Goal: Task Accomplishment & Management: Manage account settings

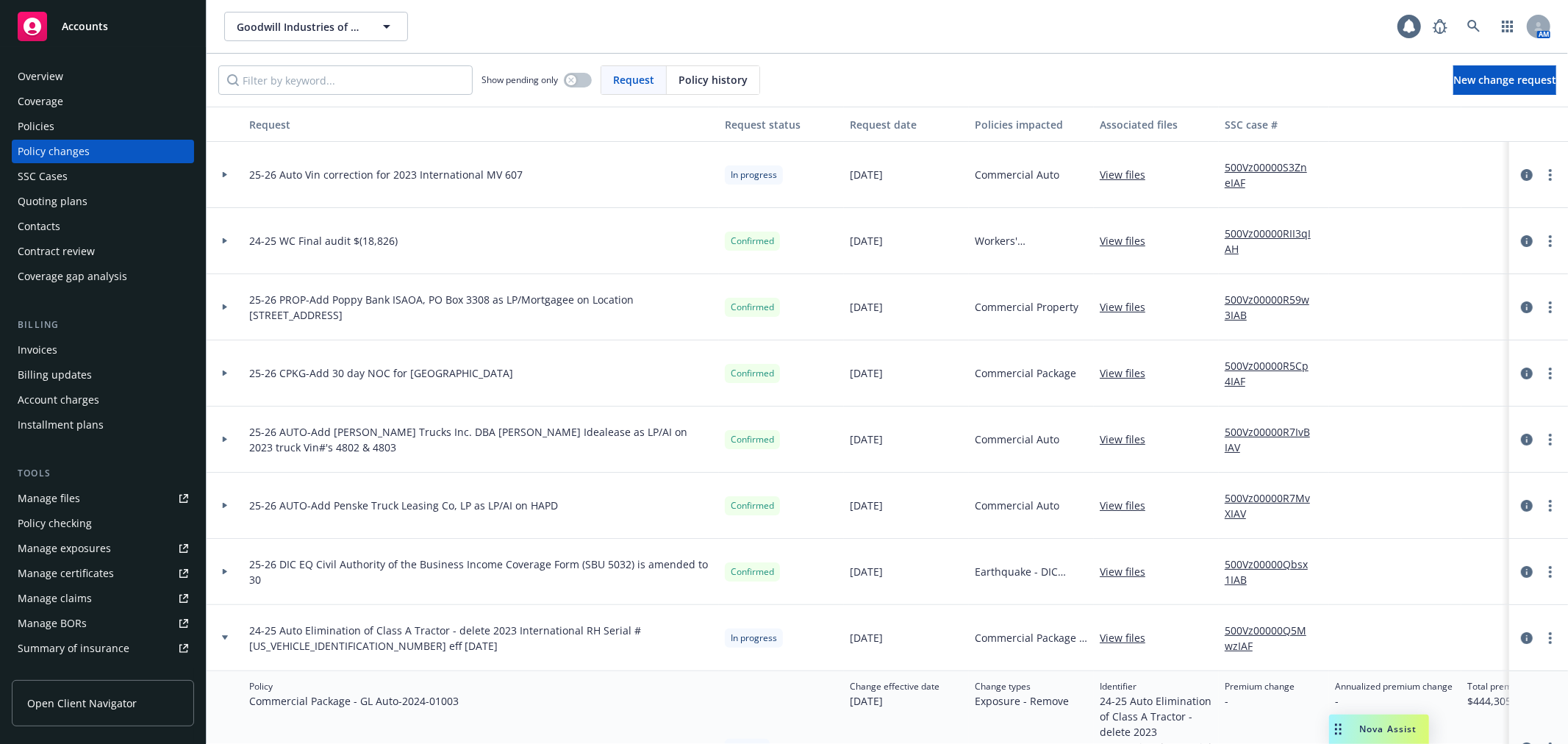
scroll to position [82, 0]
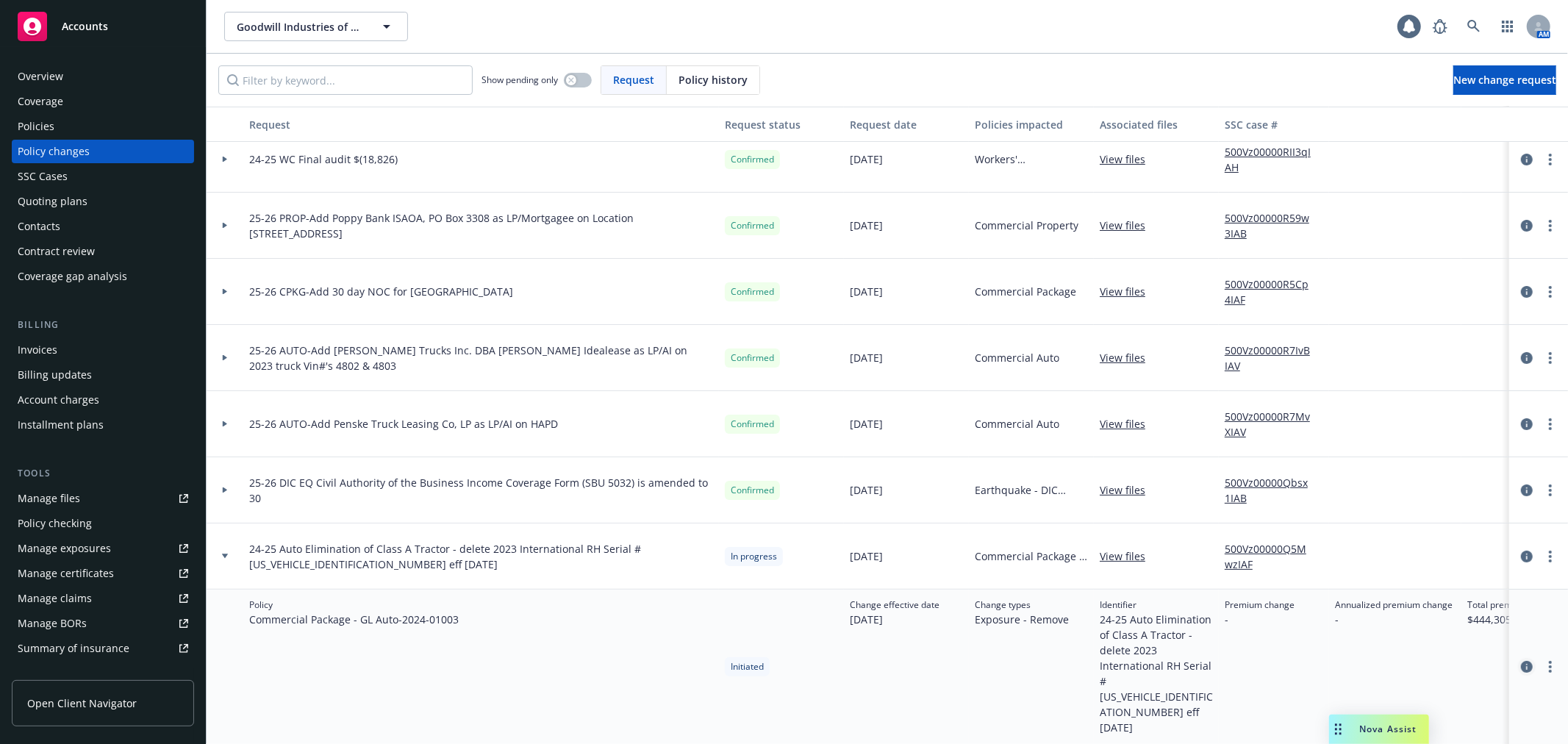
click at [1521, 661] on icon "circleInformation" at bounding box center [1526, 666] width 12 height 12
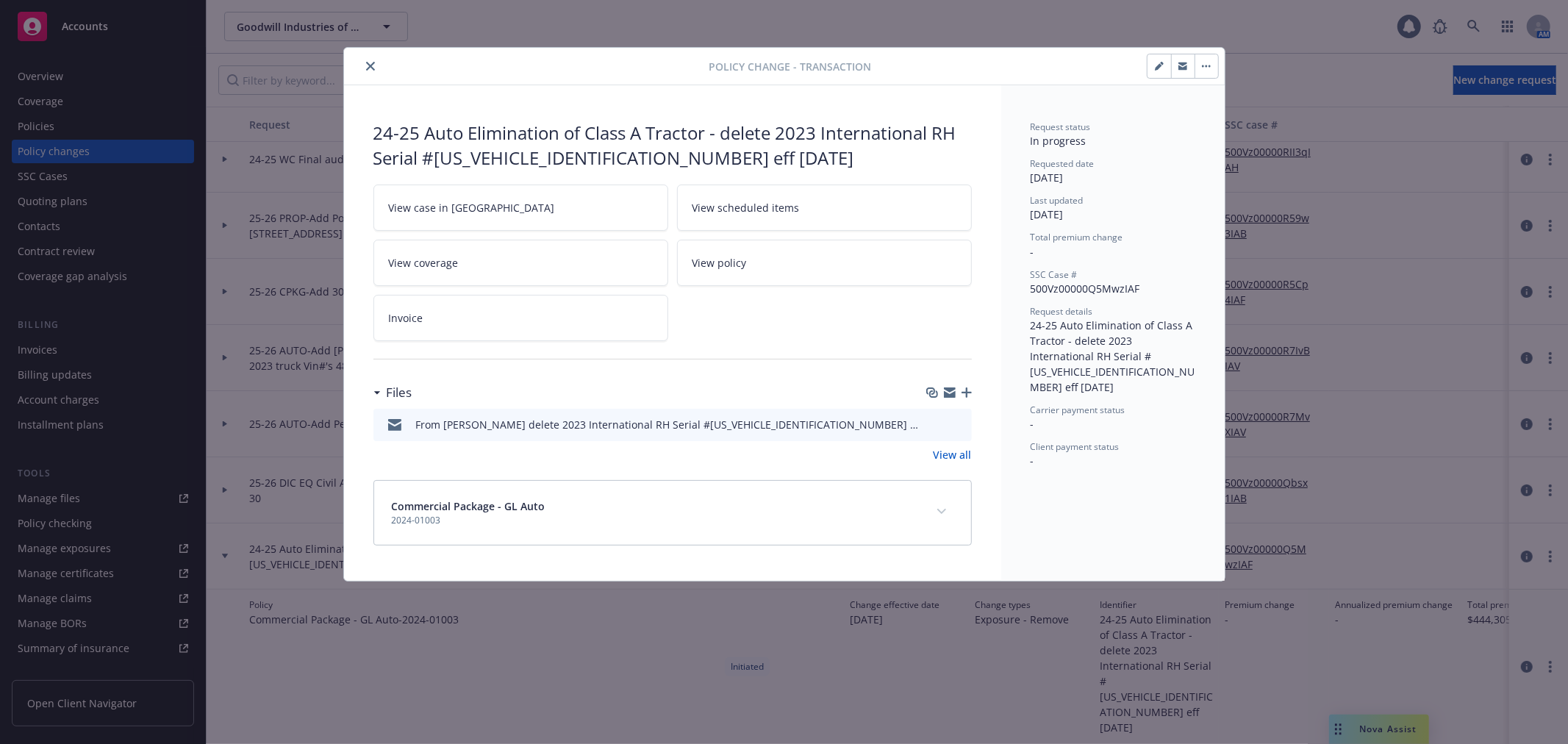
click at [949, 395] on icon "button" at bounding box center [949, 394] width 12 height 6
click at [368, 62] on icon "close" at bounding box center [371, 67] width 9 height 9
click at [98, 24] on span "Accounts" at bounding box center [85, 26] width 46 height 12
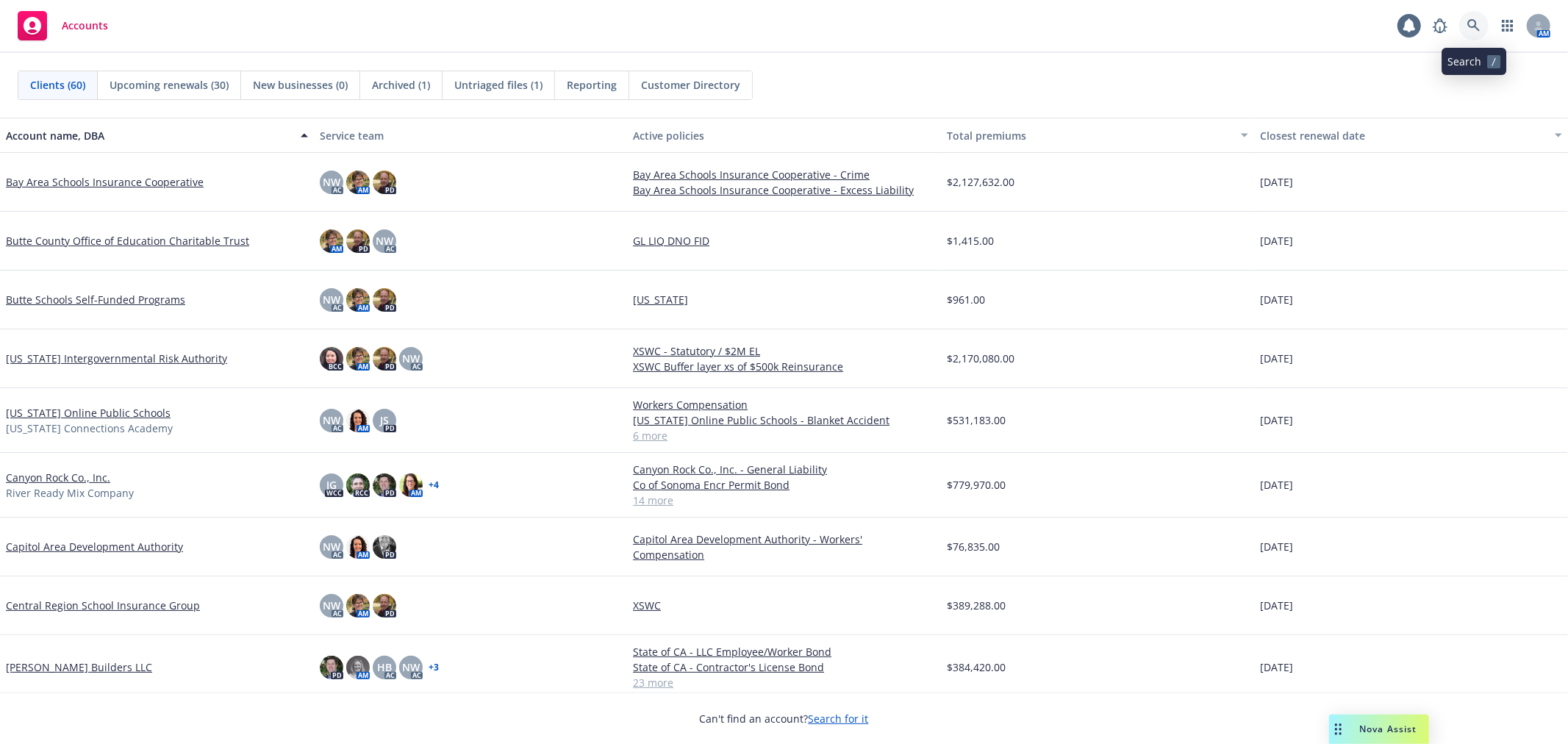
click at [1488, 30] on link at bounding box center [1473, 25] width 29 height 29
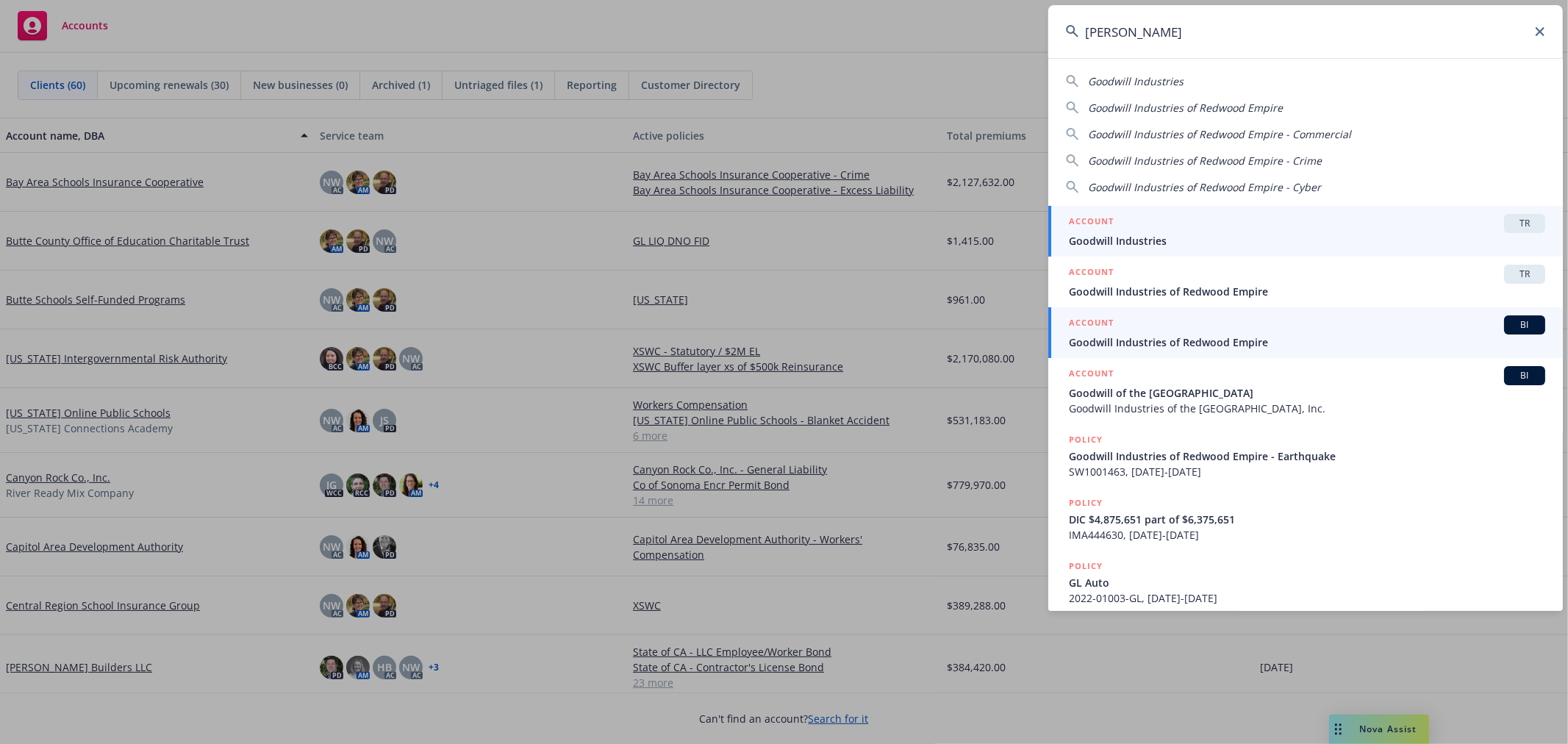
type input "[PERSON_NAME]"
click at [1353, 325] on div "ACCOUNT BI" at bounding box center [1306, 325] width 476 height 20
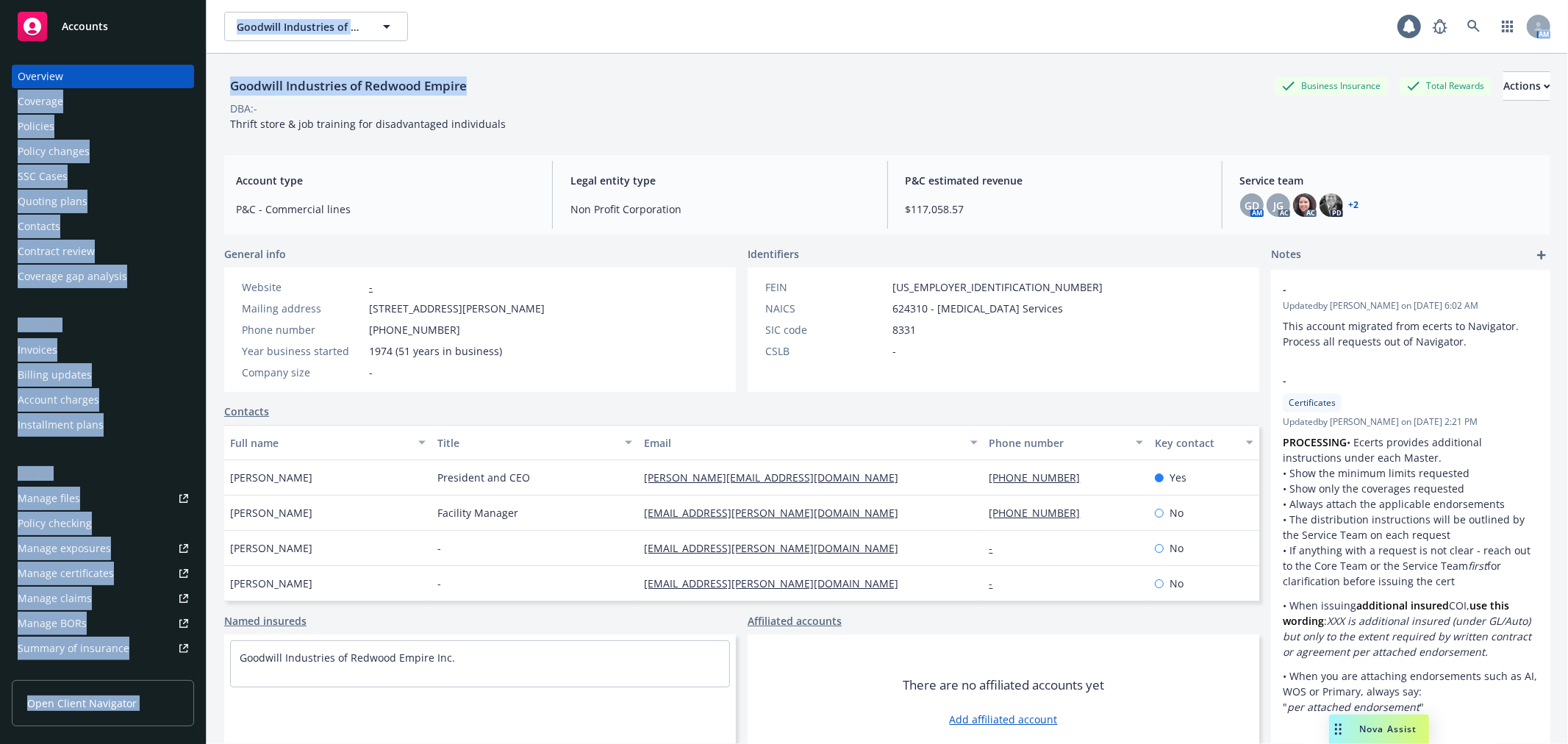
drag, startPoint x: 495, startPoint y: 92, endPoint x: 239, endPoint y: 83, distance: 256.2
click at [200, 81] on div "Accounts Overview Coverage Policies Policy changes SSC Cases Quoting plans Cont…" at bounding box center [784, 372] width 1568 height 744
click at [244, 83] on div "Goodwill Industries of Redwood Empire" at bounding box center [349, 86] width 248 height 20
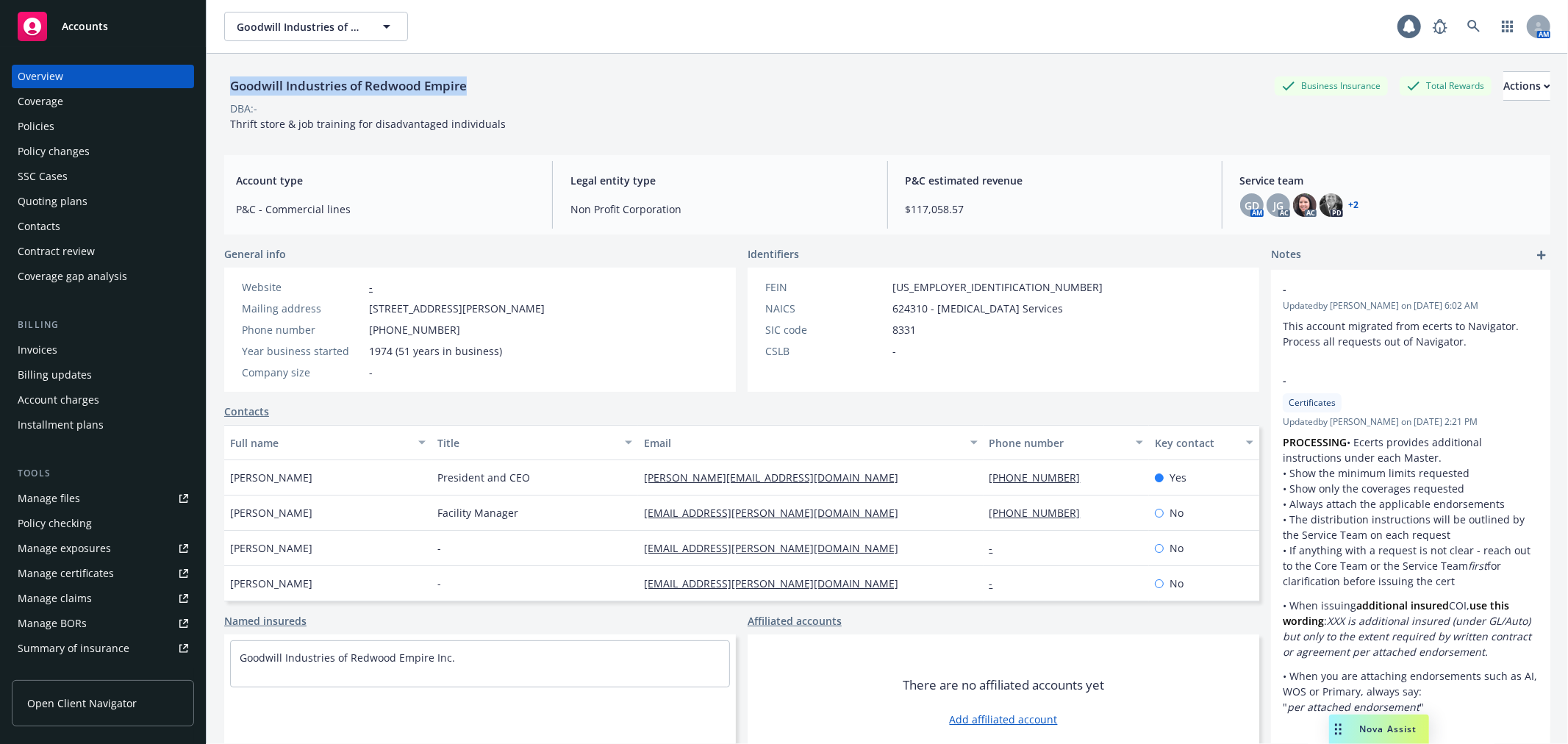
drag, startPoint x: 234, startPoint y: 83, endPoint x: 468, endPoint y: 84, distance: 234.0
click at [468, 84] on div "Goodwill Industries of Redwood Empire" at bounding box center [349, 86] width 248 height 20
copy div "Goodwill Industries of Redwood Empire"
click at [1503, 82] on button "Actions" at bounding box center [1526, 85] width 47 height 29
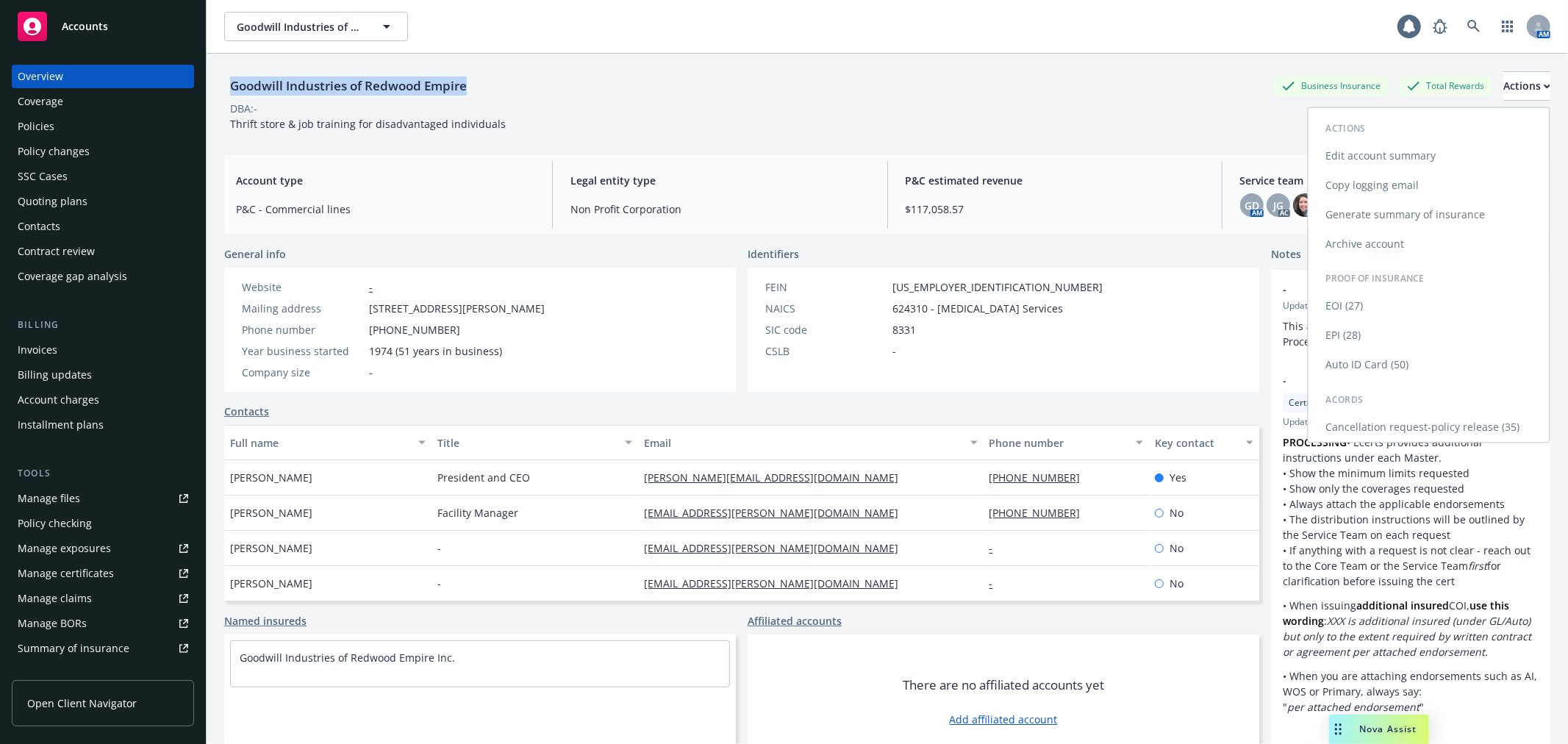
click at [1446, 148] on link "Edit account summary" at bounding box center [1429, 155] width 241 height 29
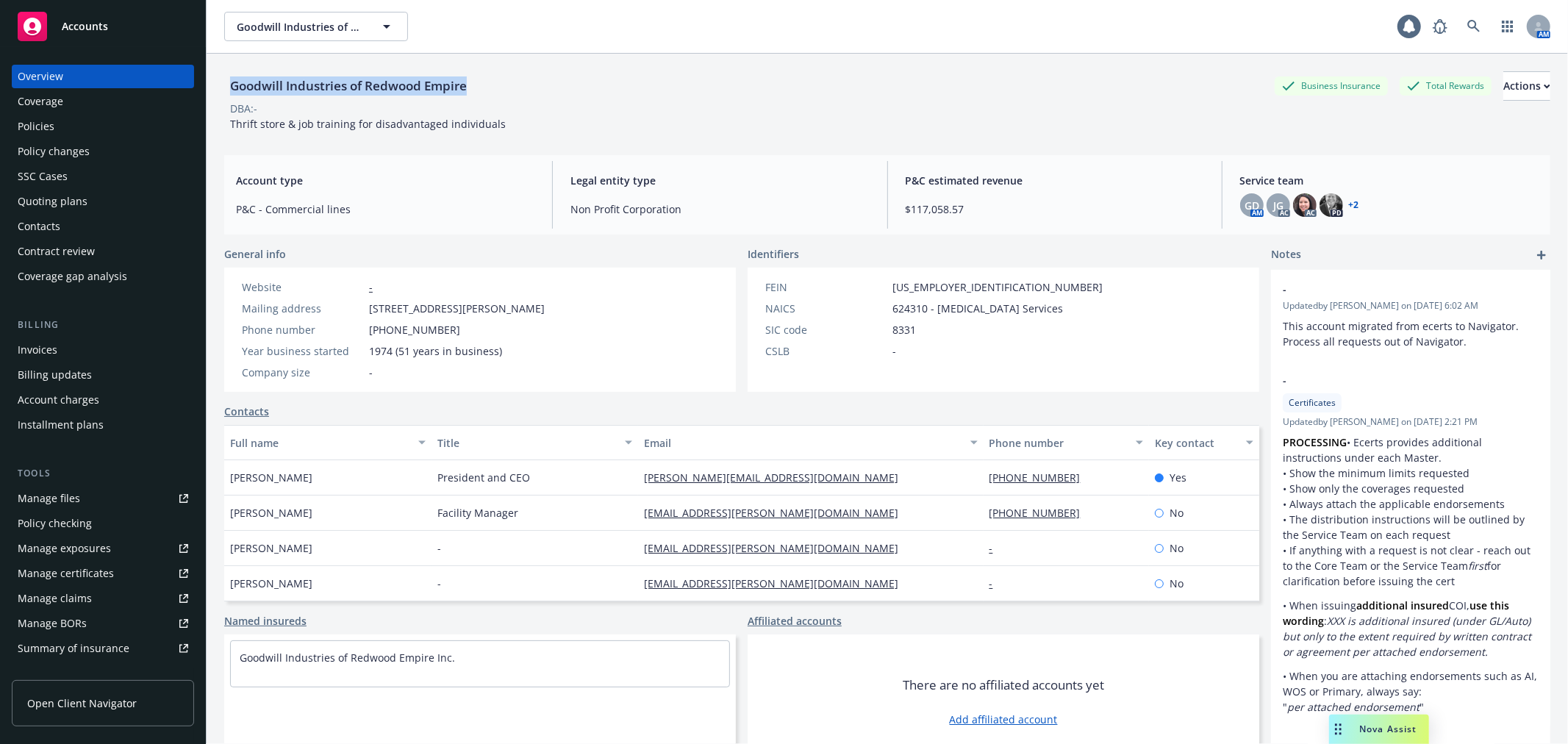
select select "US"
select select "Other"
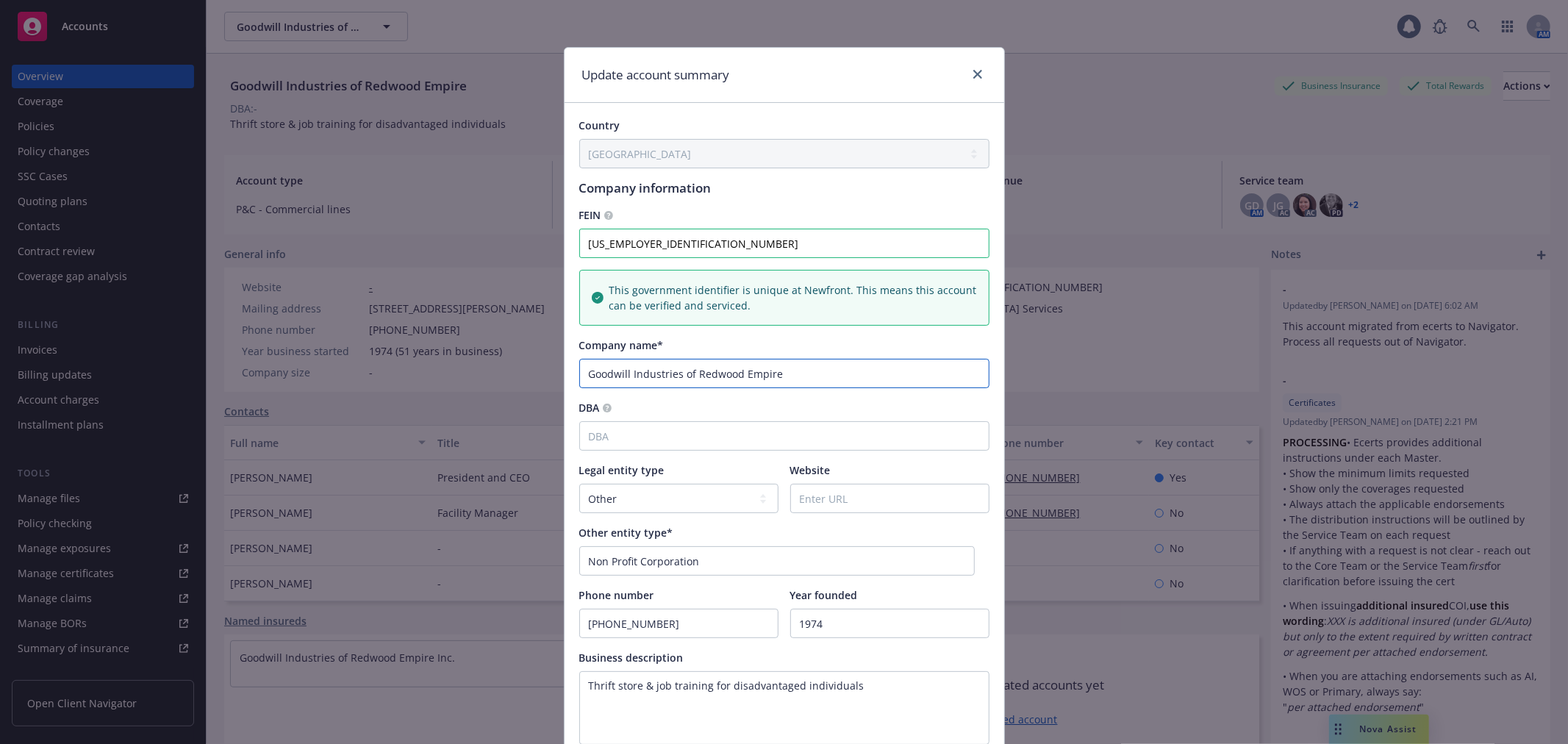
drag, startPoint x: 801, startPoint y: 372, endPoint x: 515, endPoint y: 394, distance: 286.8
click at [515, 394] on div "Update account summary Country [GEOGRAPHIC_DATA] [GEOGRAPHIC_DATA] [GEOGRAPHIC_…" at bounding box center [784, 372] width 1568 height 744
paste input "the Redwoods"
type input "Goodwill Industries of the Redwoods Empire"
click at [879, 503] on input "Website" at bounding box center [890, 497] width 198 height 27
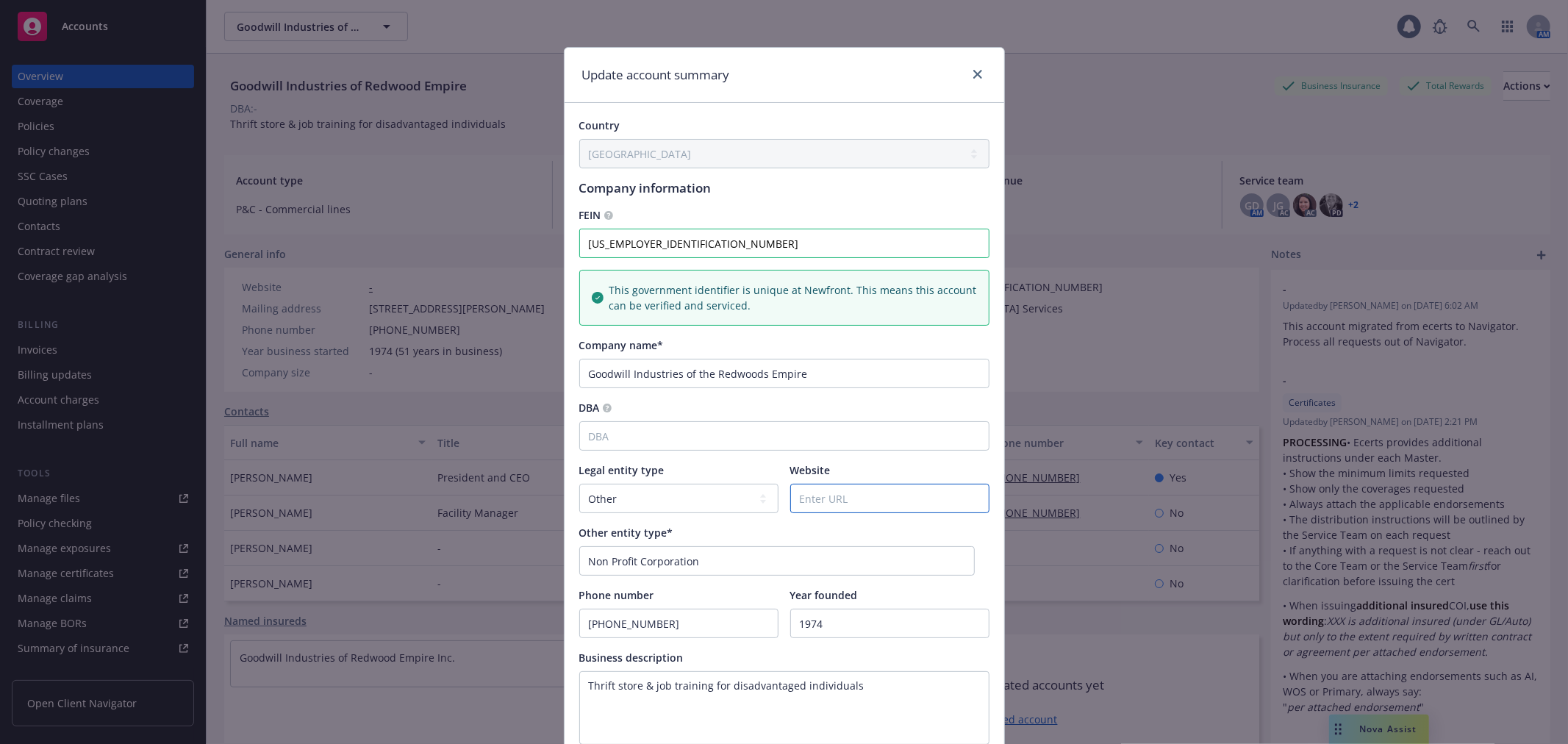
paste input "[URL][PERSON_NAME][DOMAIN_NAME]"
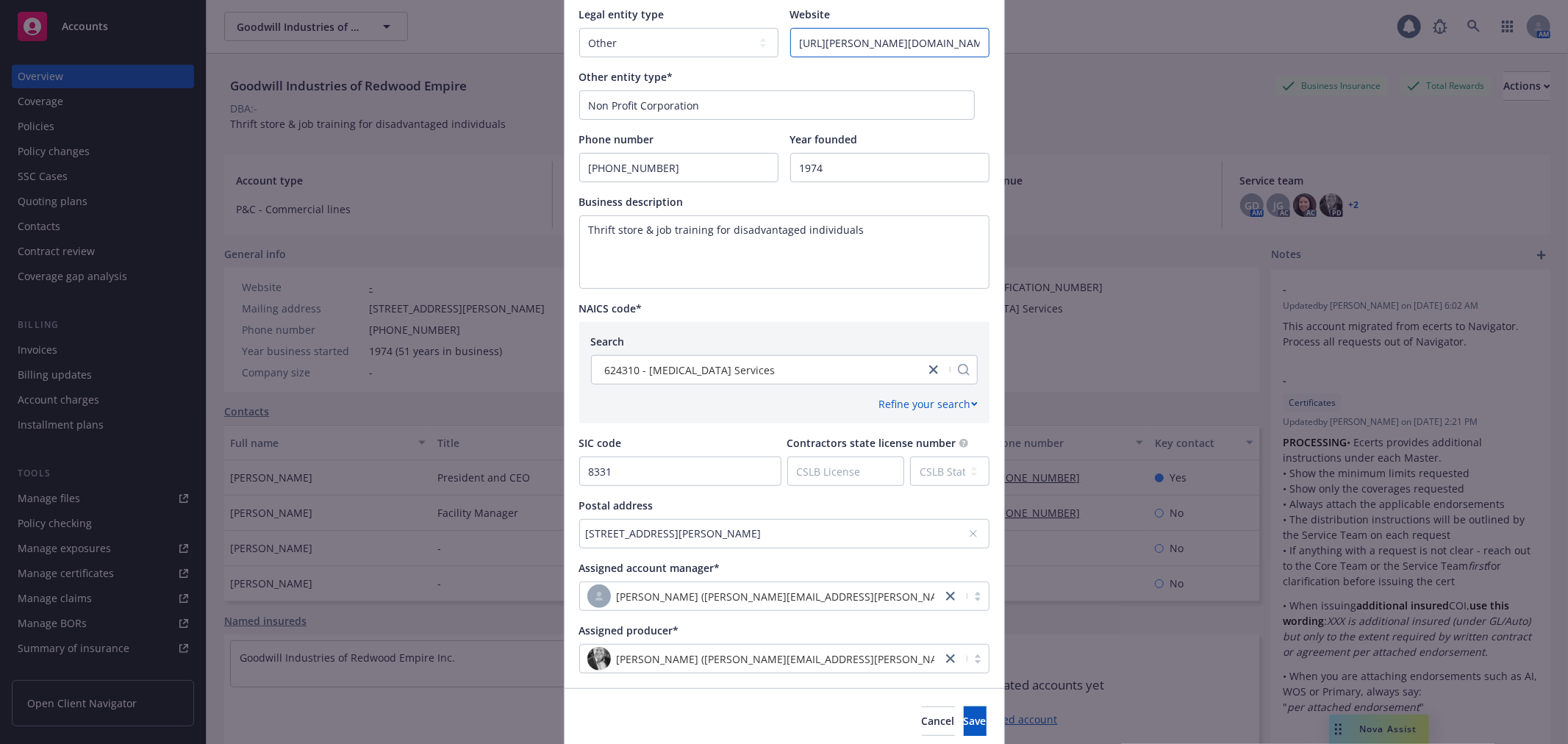
scroll to position [513, 0]
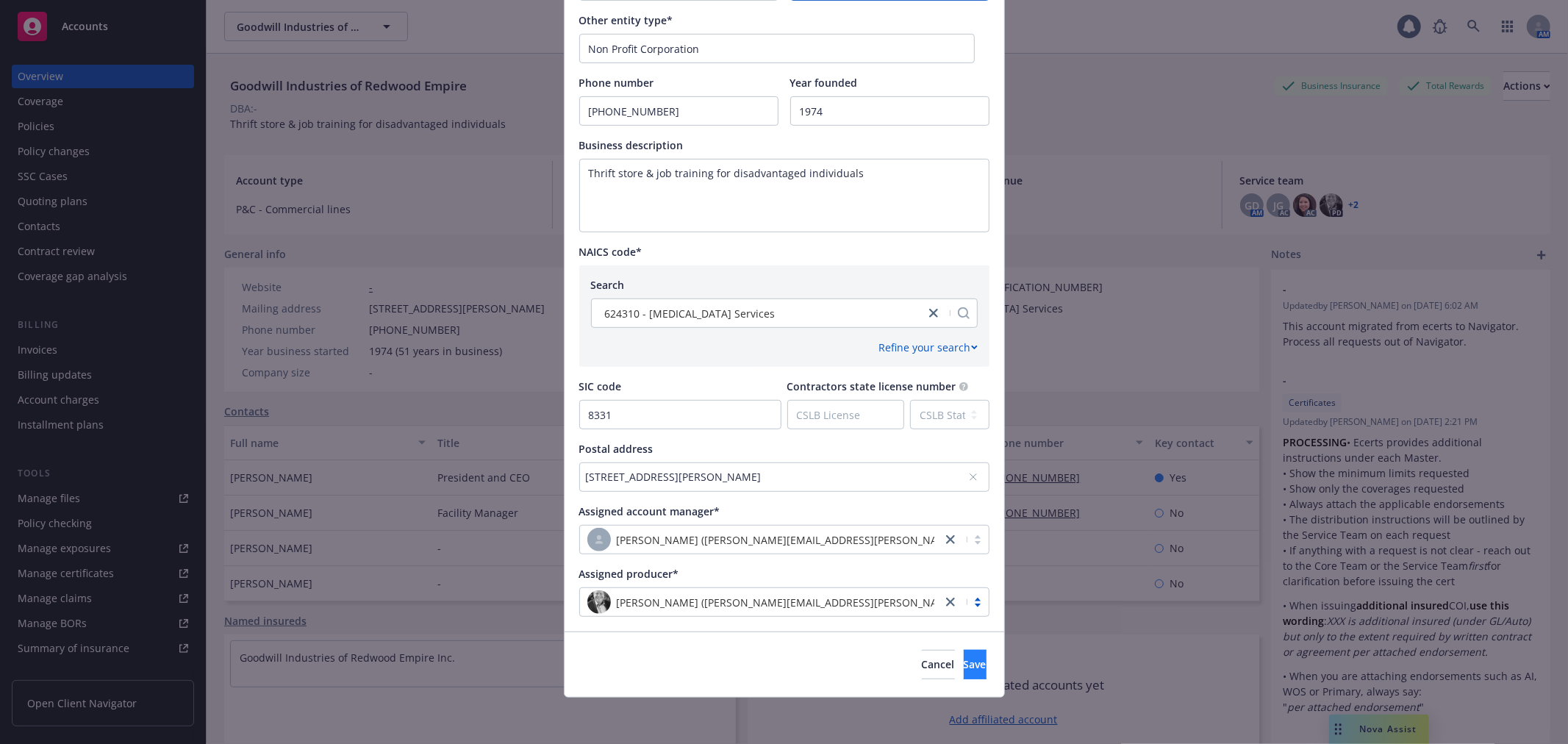
type input "[URL][PERSON_NAME][DOMAIN_NAME]"
click at [964, 659] on span "Save" at bounding box center [976, 664] width 23 height 14
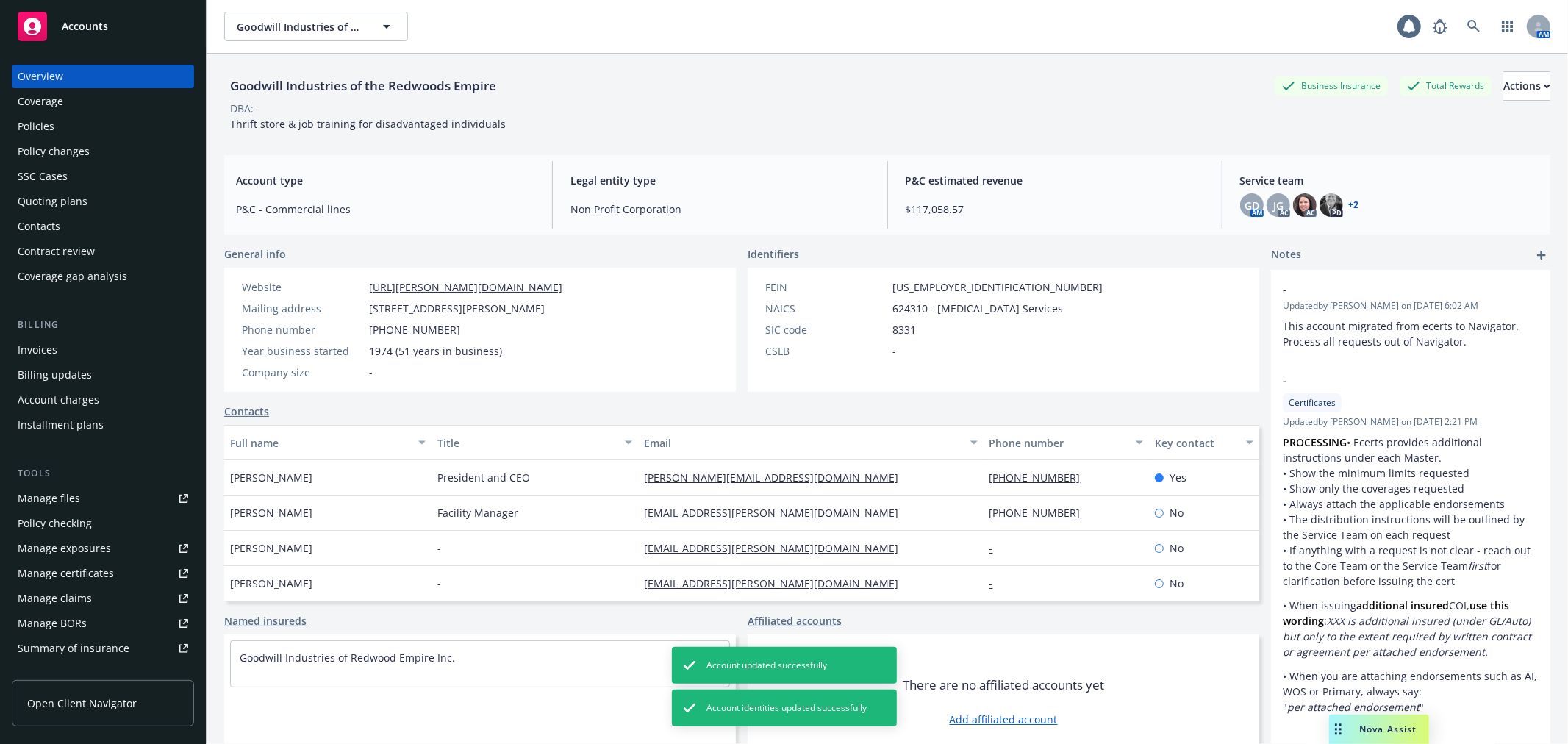
click at [459, 88] on div "Goodwill Industries of the Redwoods Empire" at bounding box center [363, 86] width 278 height 20
copy div "Goodwill Industries of the Redwoods Empire"
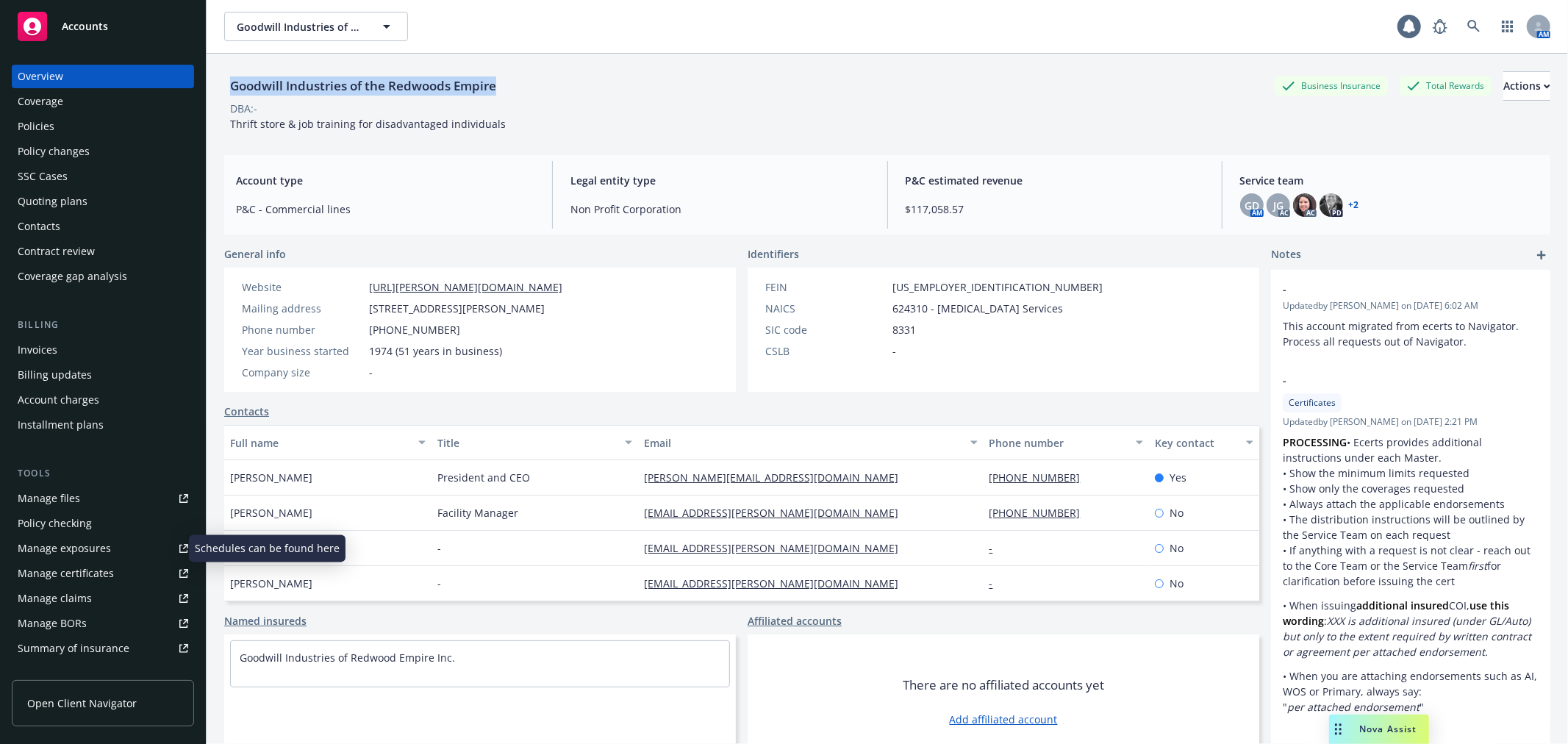
click at [122, 555] on link "Manage exposures" at bounding box center [103, 548] width 183 height 24
click at [62, 123] on div "Policies" at bounding box center [103, 126] width 170 height 24
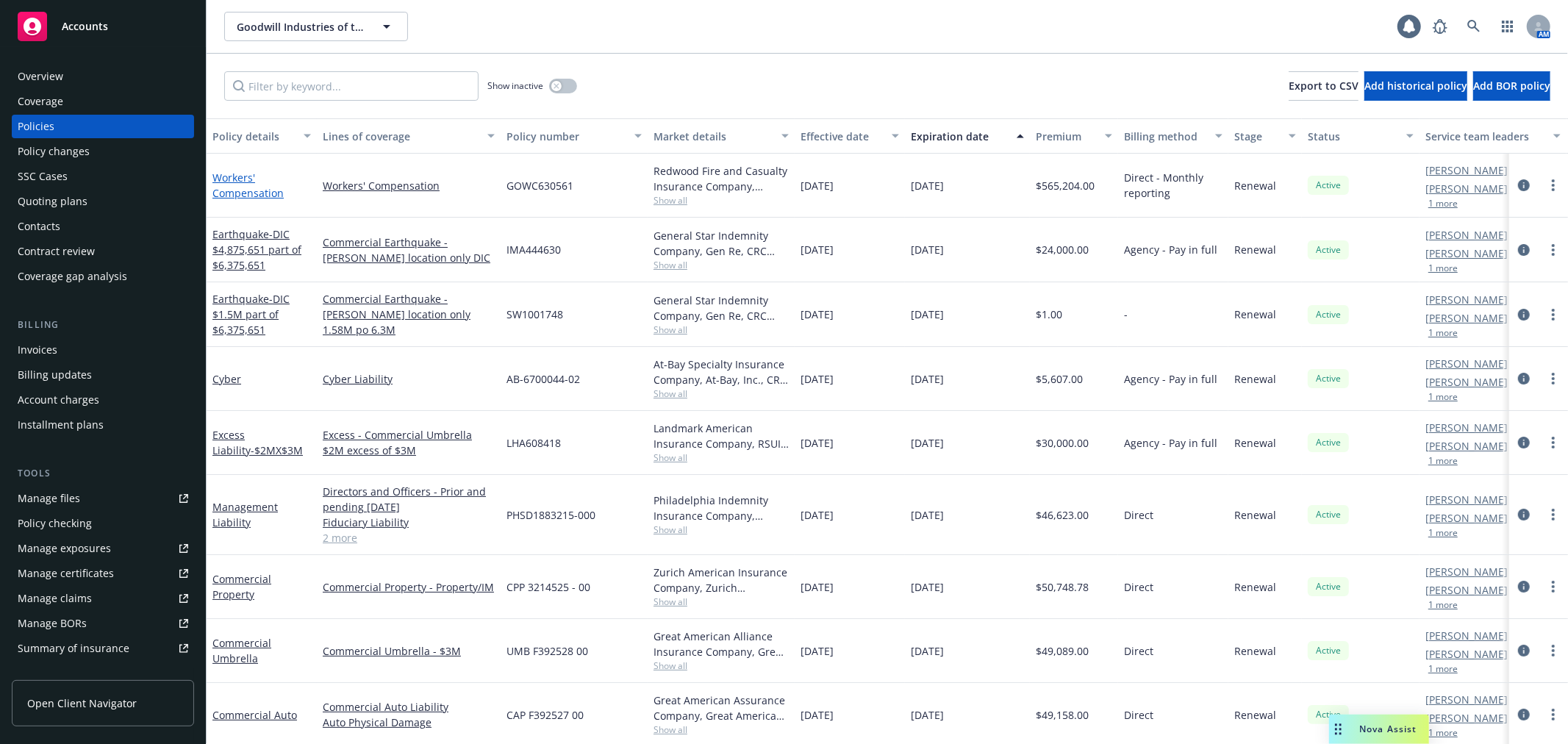
click at [234, 179] on link "Workers' Compensation" at bounding box center [248, 184] width 71 height 29
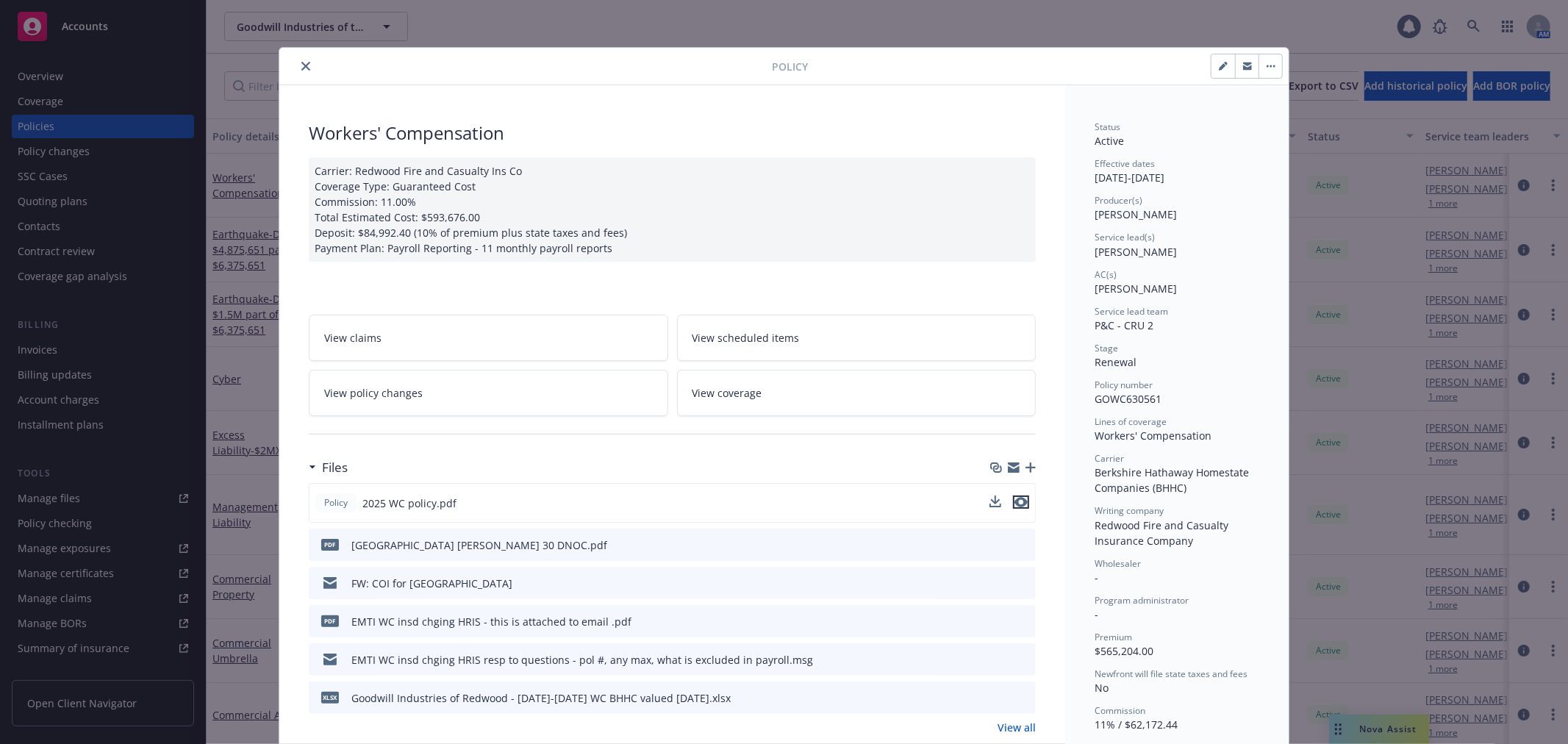
click at [1018, 497] on icon "preview file" at bounding box center [1021, 502] width 13 height 11
click at [1016, 726] on link "View all" at bounding box center [1016, 726] width 38 height 15
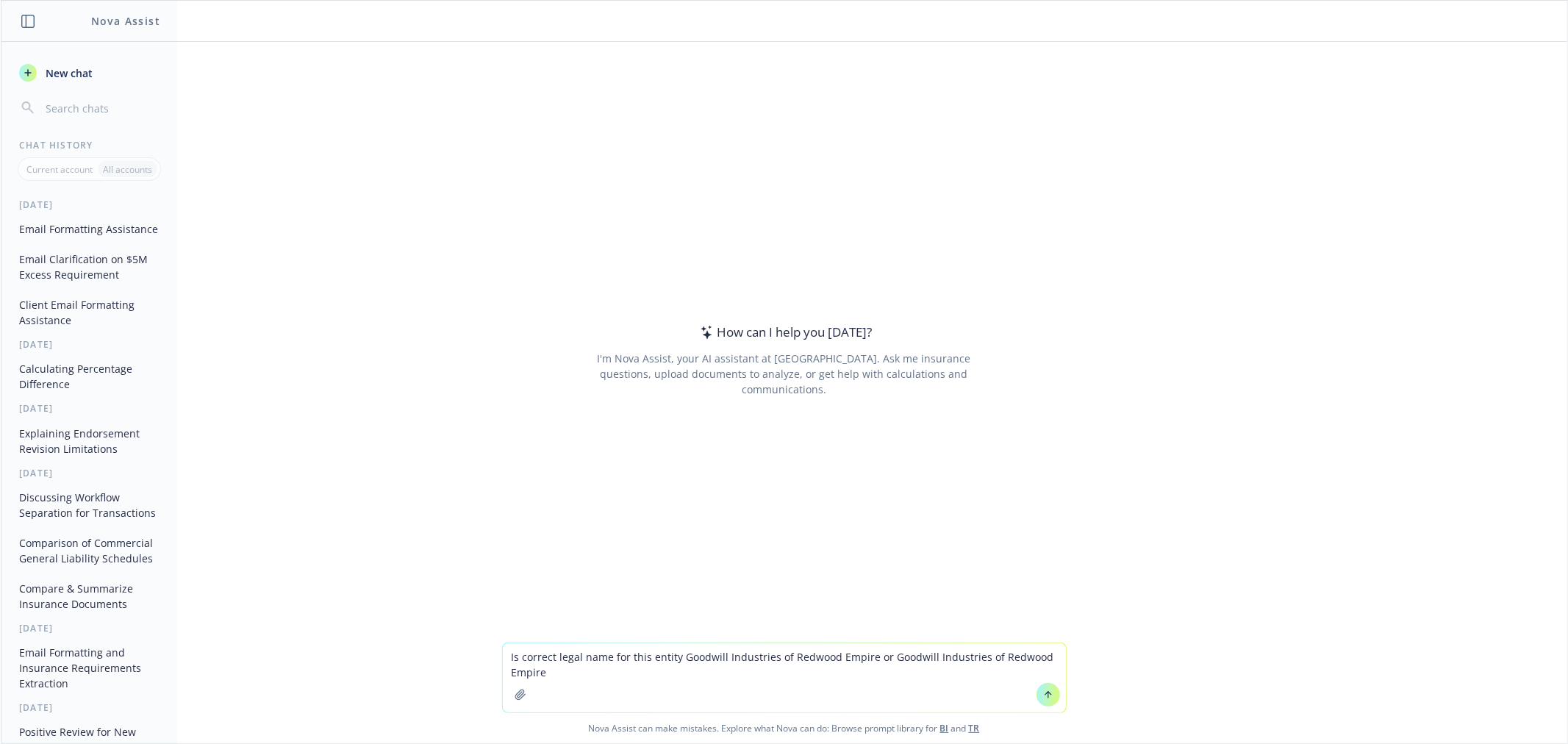
click at [989, 655] on textarea "Is correct legal name for this entity Goodwill Industries of Redwood Empire or …" at bounding box center [784, 677] width 563 height 69
click at [604, 672] on textarea "Is correct legal name for this entity Goodwill Industries of Redwood Empire or …" at bounding box center [784, 677] width 563 height 69
type textarea "Is correct legal name for this entity Goodwill Industries of Redwood Empire or …"
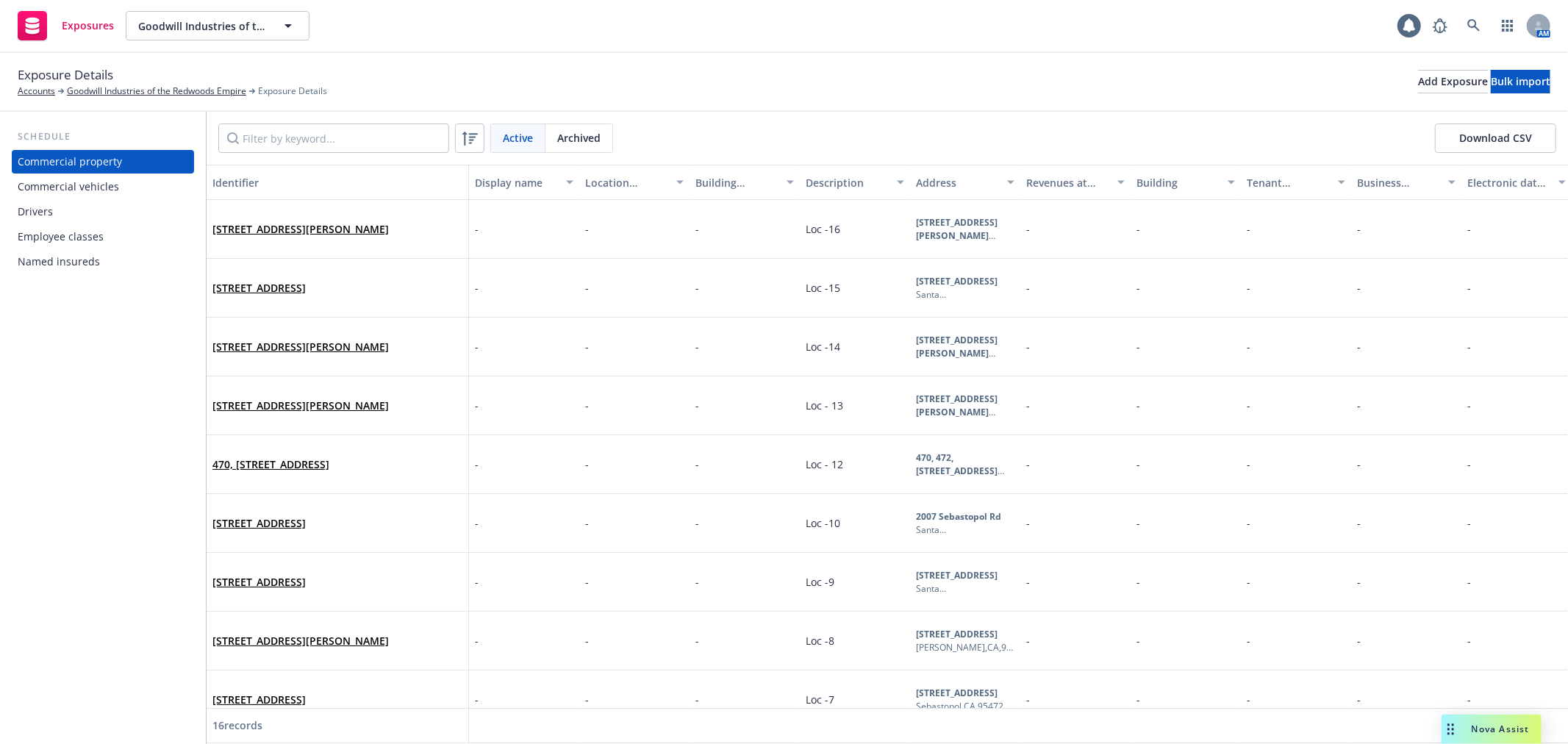
click at [127, 267] on div "Named insureds" at bounding box center [103, 262] width 170 height 24
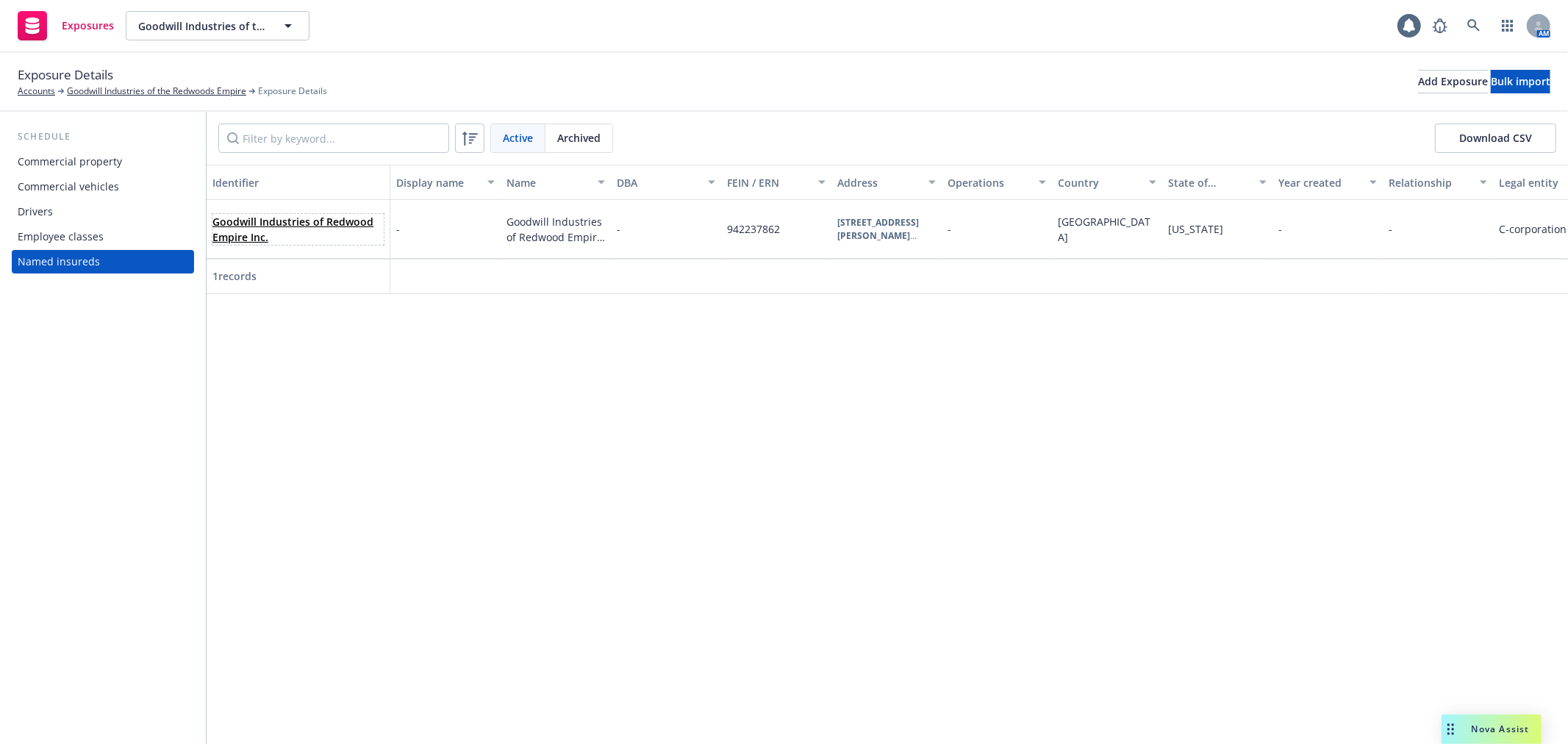
click at [341, 217] on link "Goodwill Industries of Redwood Empire Inc." at bounding box center [294, 229] width 161 height 29
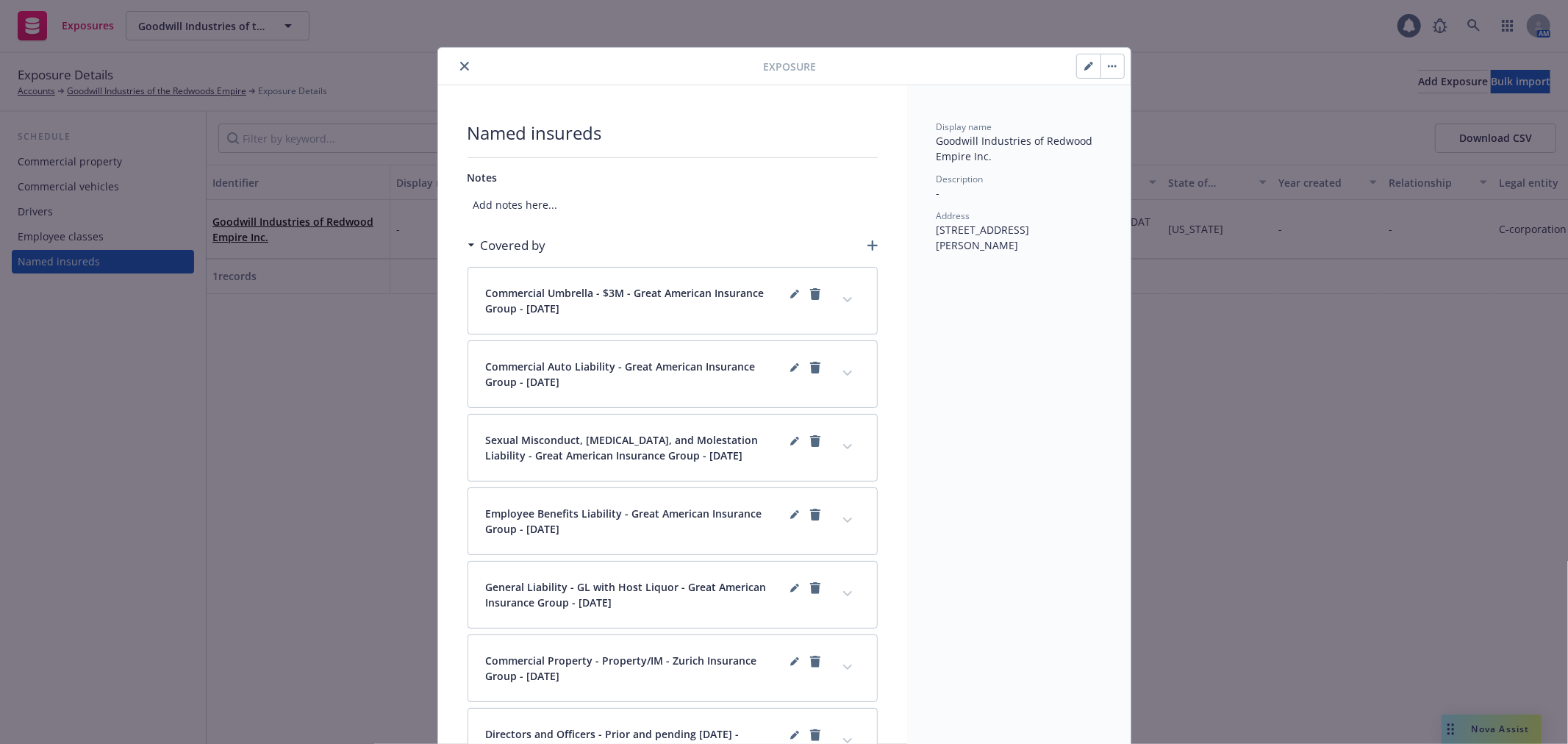
click at [1085, 70] on icon "button" at bounding box center [1089, 67] width 9 height 9
select select "USA"
select select "CA"
select select "C_CORPORATION"
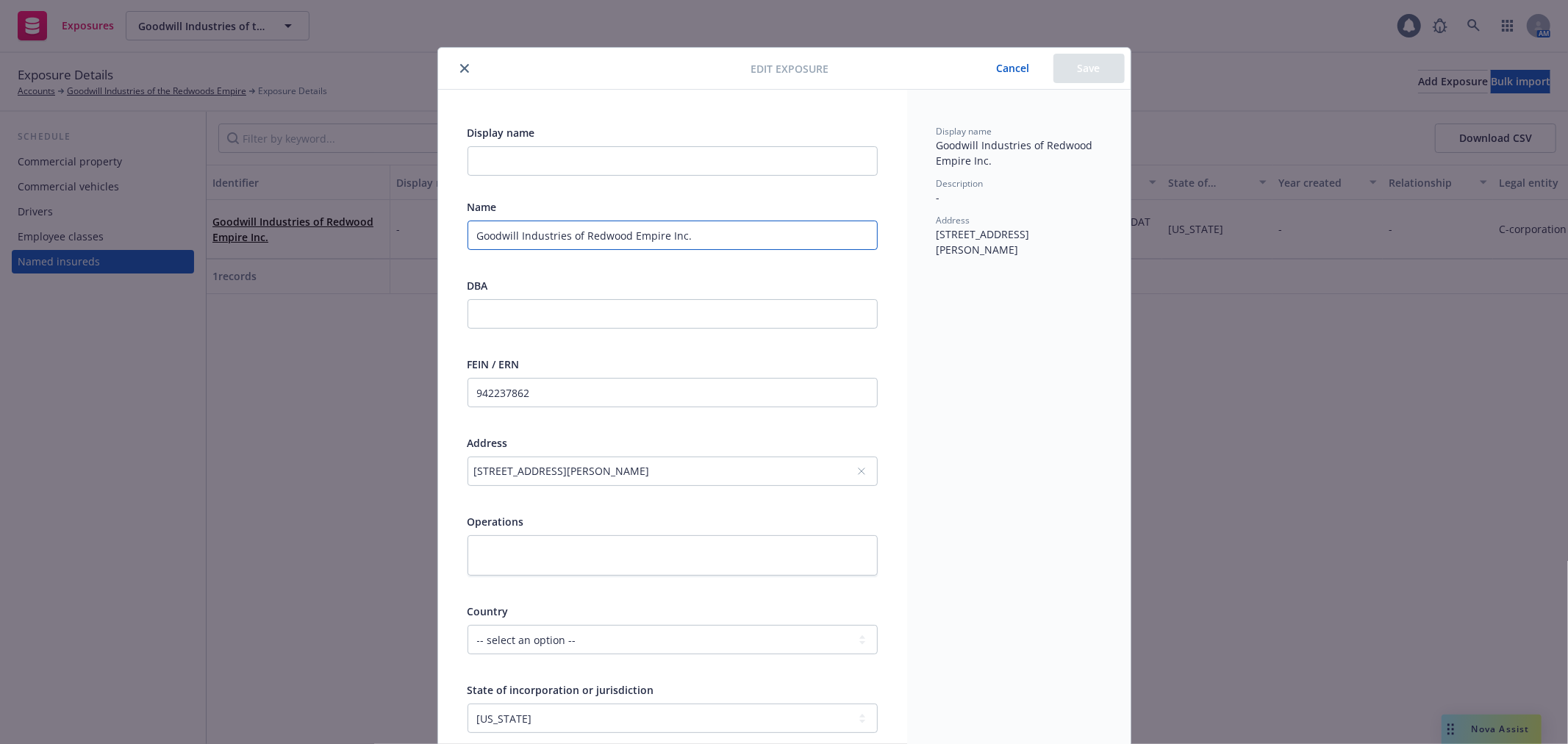
drag, startPoint x: 790, startPoint y: 224, endPoint x: 355, endPoint y: 234, distance: 435.1
click at [355, 234] on div "Edit exposure Cancel Save Display name Name Goodwill Industries of Redwood Empi…" at bounding box center [784, 372] width 1568 height 744
paste input "the Redwoods Empire"
type input "Goodwill Industries of the Redwoods Empire"
click at [1099, 74] on button "Save" at bounding box center [1089, 68] width 71 height 29
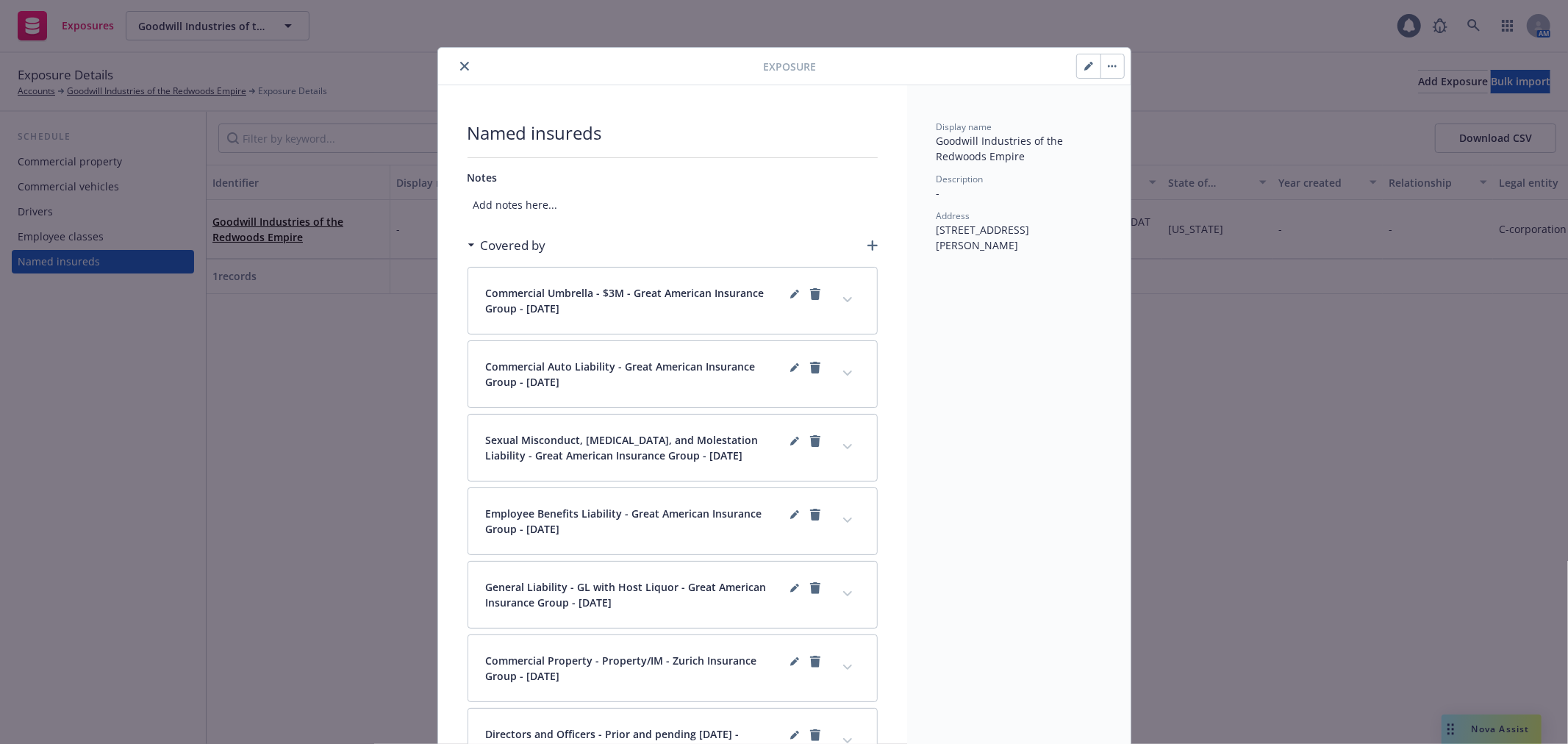
click at [460, 64] on icon "close" at bounding box center [465, 67] width 9 height 9
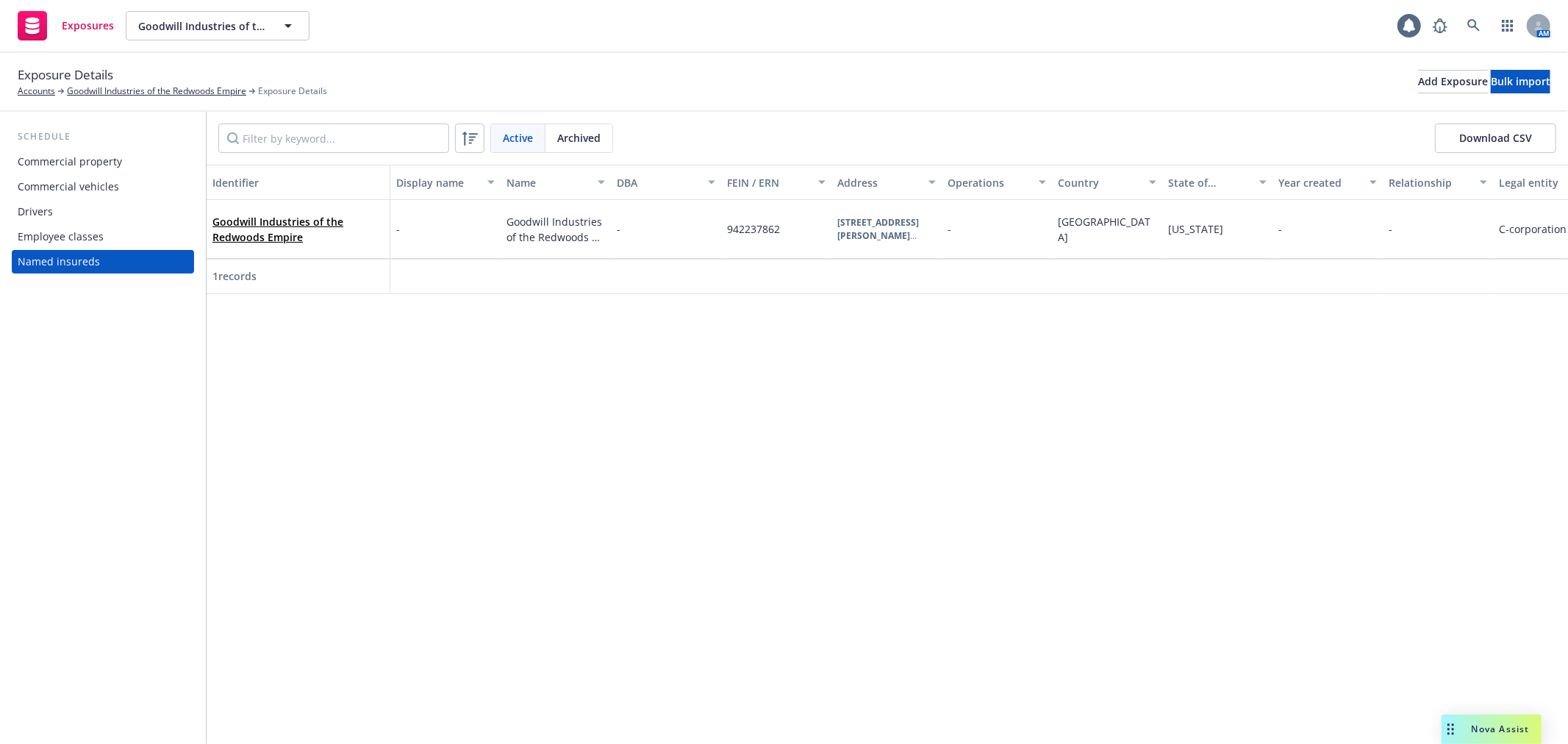
click at [128, 187] on div "Commercial vehicles" at bounding box center [103, 186] width 170 height 24
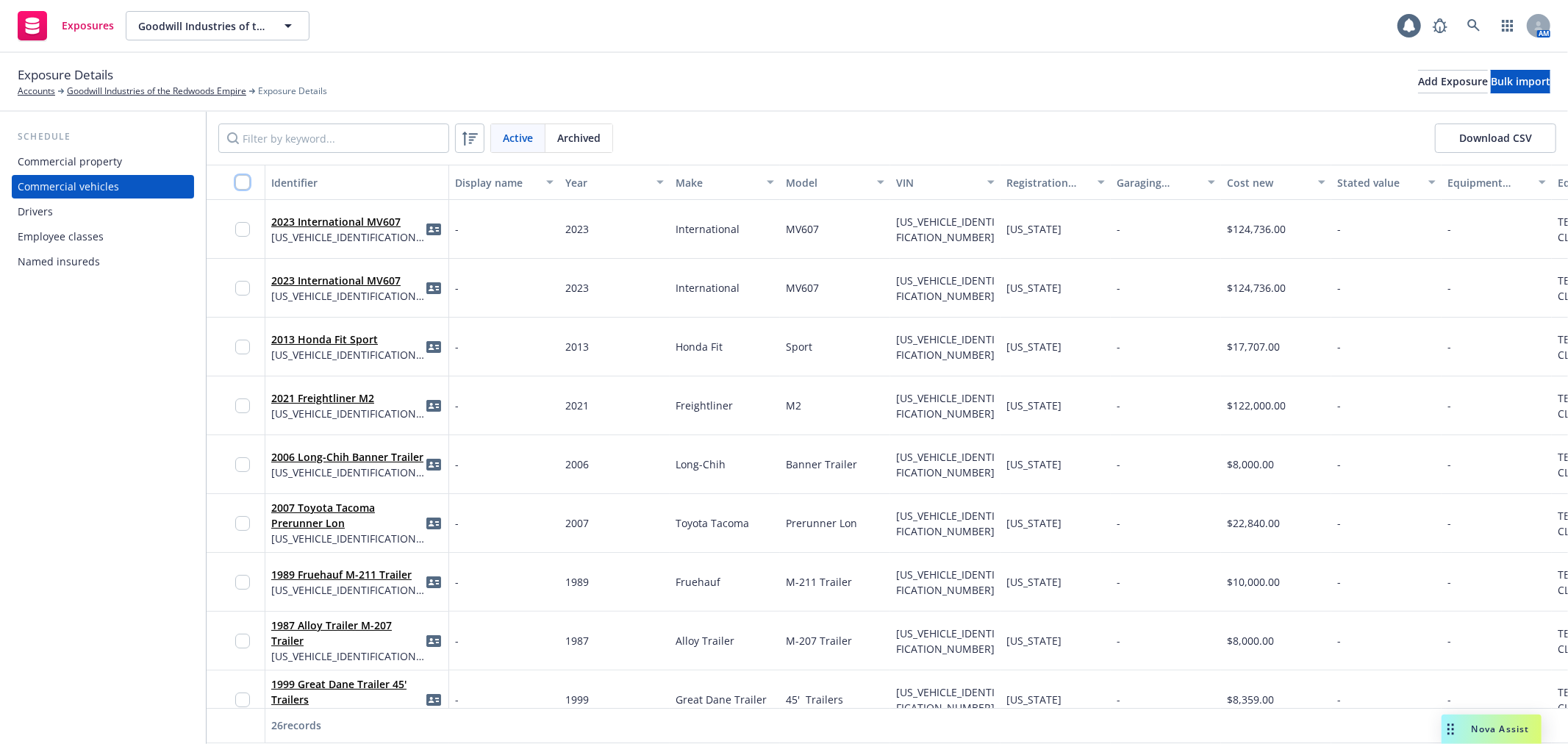
click at [239, 187] on input "checkbox" at bounding box center [242, 182] width 15 height 15
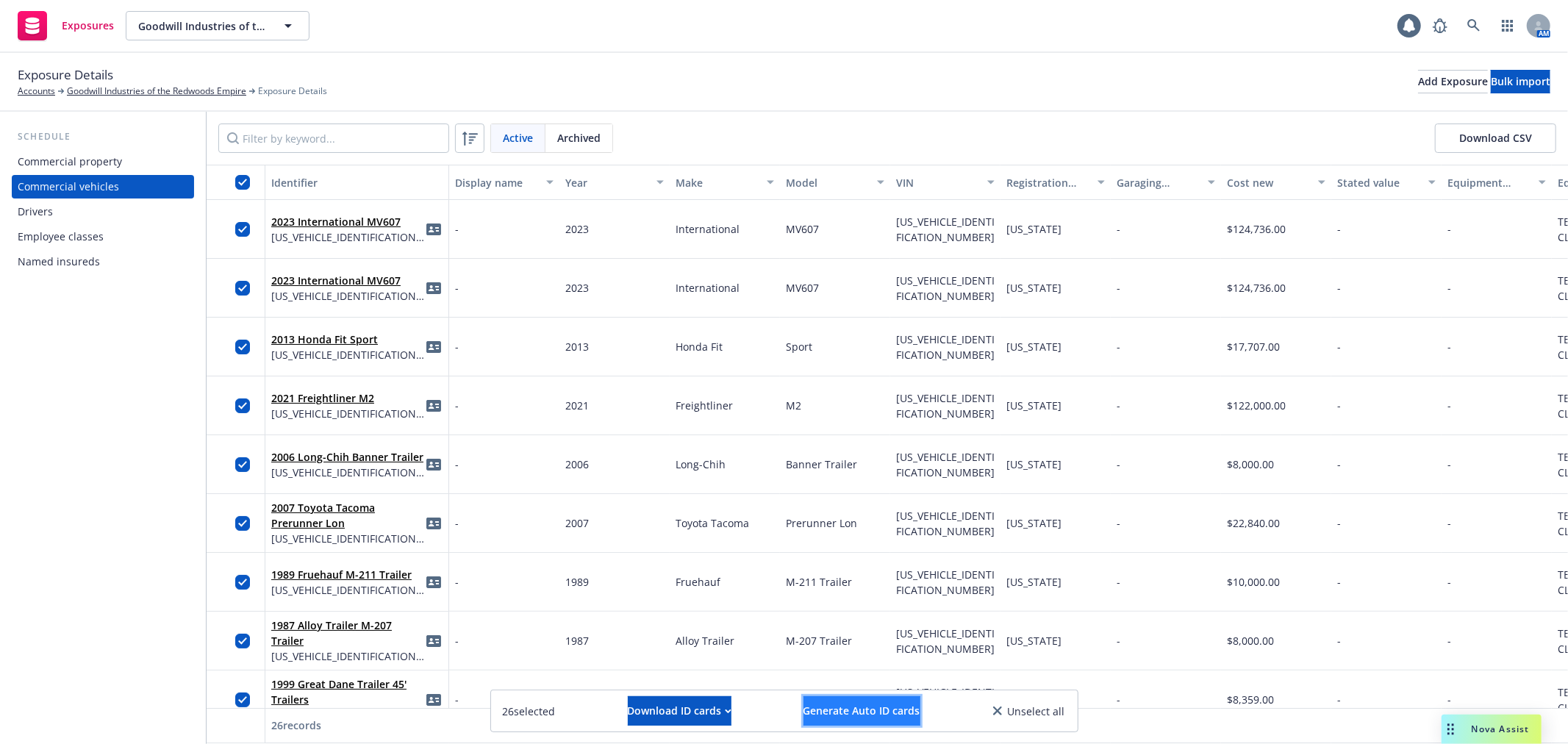
click at [897, 707] on span "Generate Auto ID cards" at bounding box center [862, 710] width 117 height 14
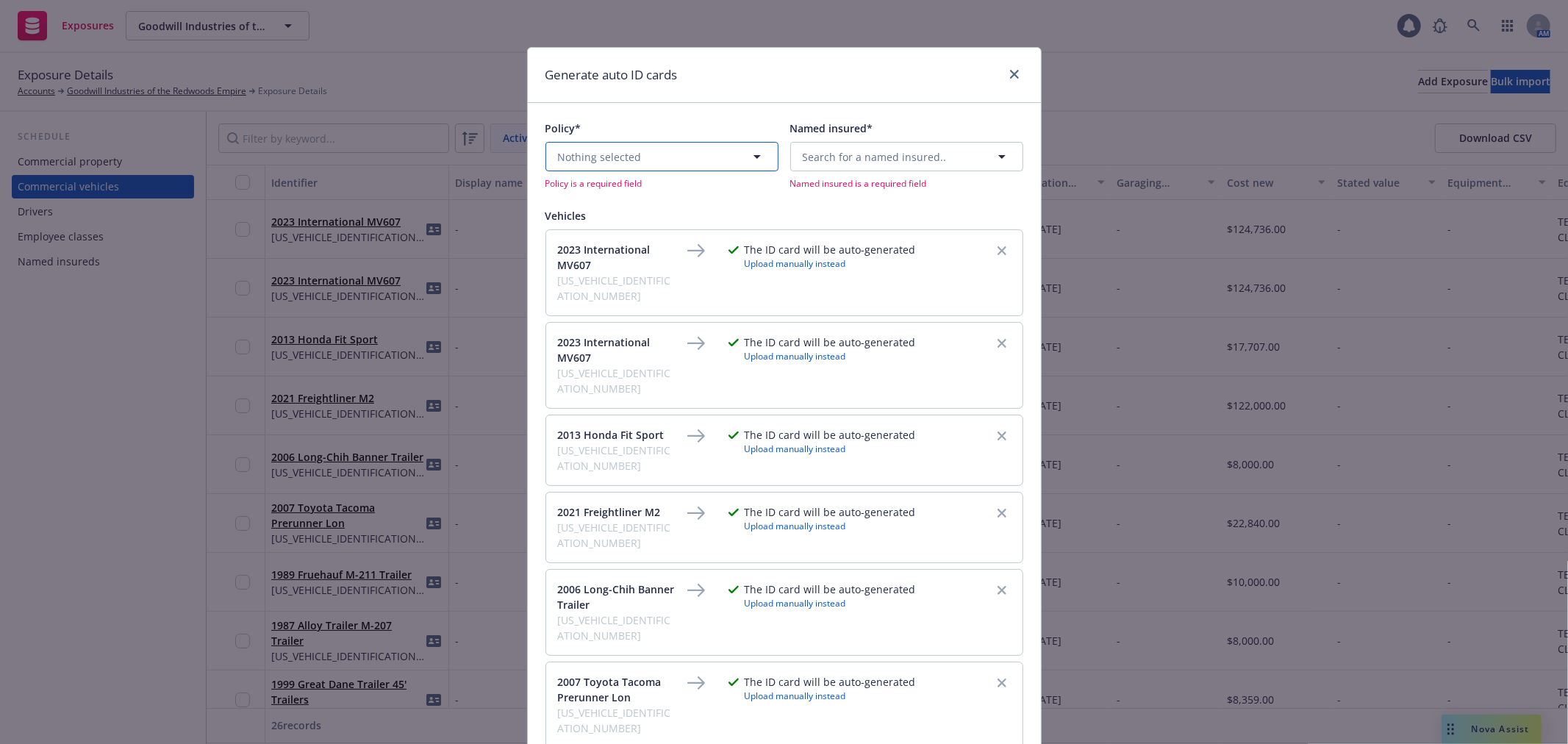
click at [749, 155] on icon "button" at bounding box center [757, 157] width 18 height 18
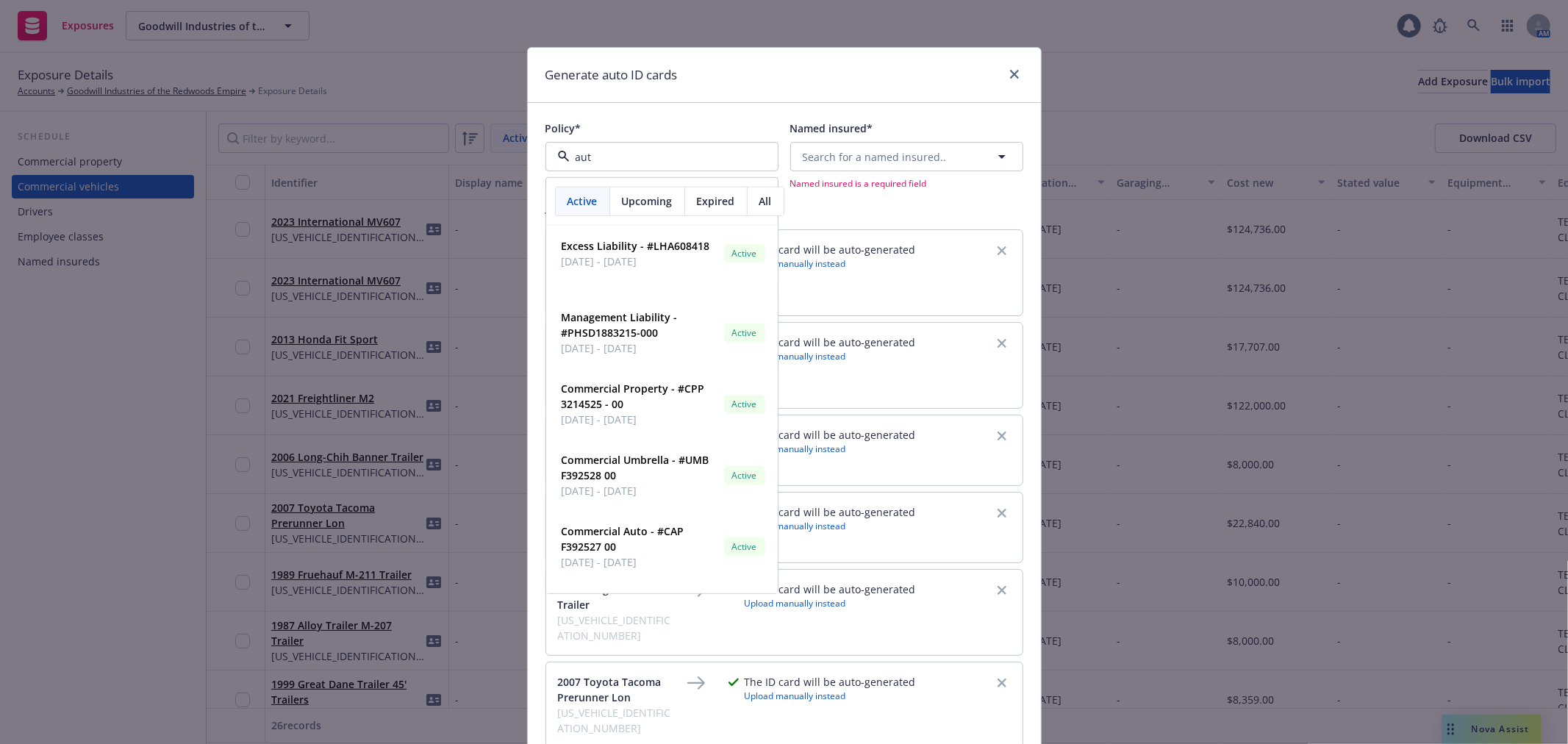
type input "auto"
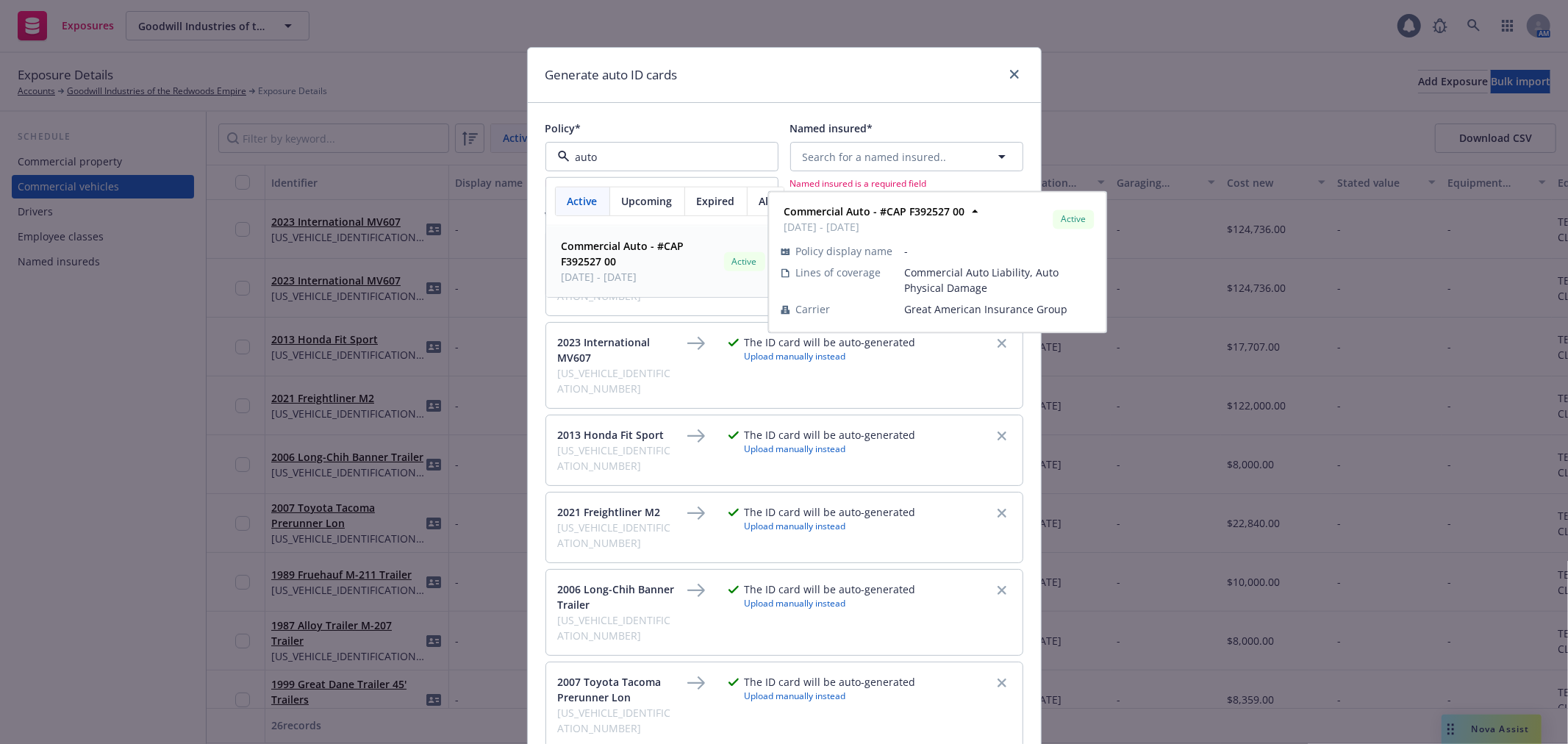
click at [590, 251] on strong "Commercial Auto - #CAP F392527 00" at bounding box center [623, 253] width 122 height 29
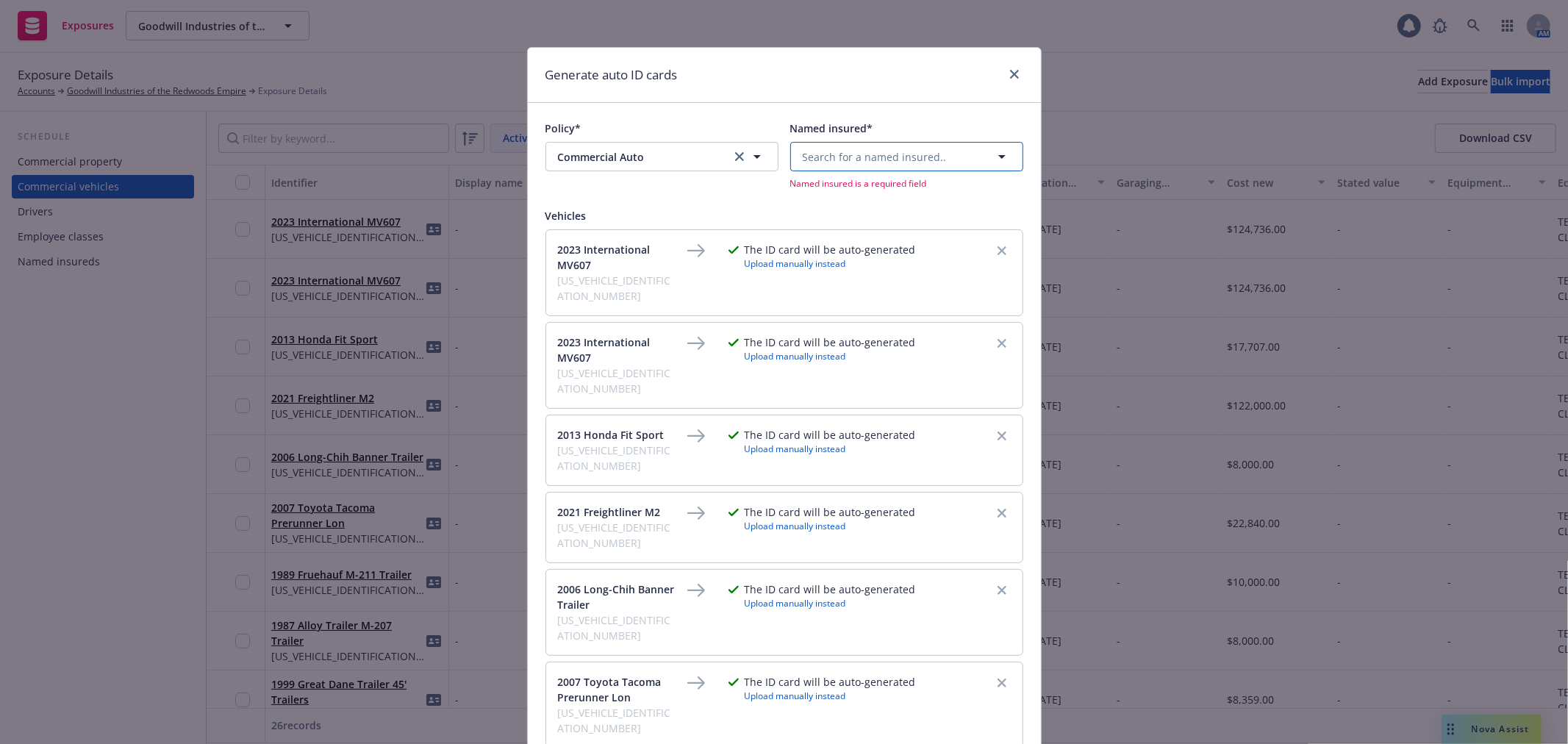
click at [860, 161] on span "Search for a named insured.." at bounding box center [874, 156] width 144 height 15
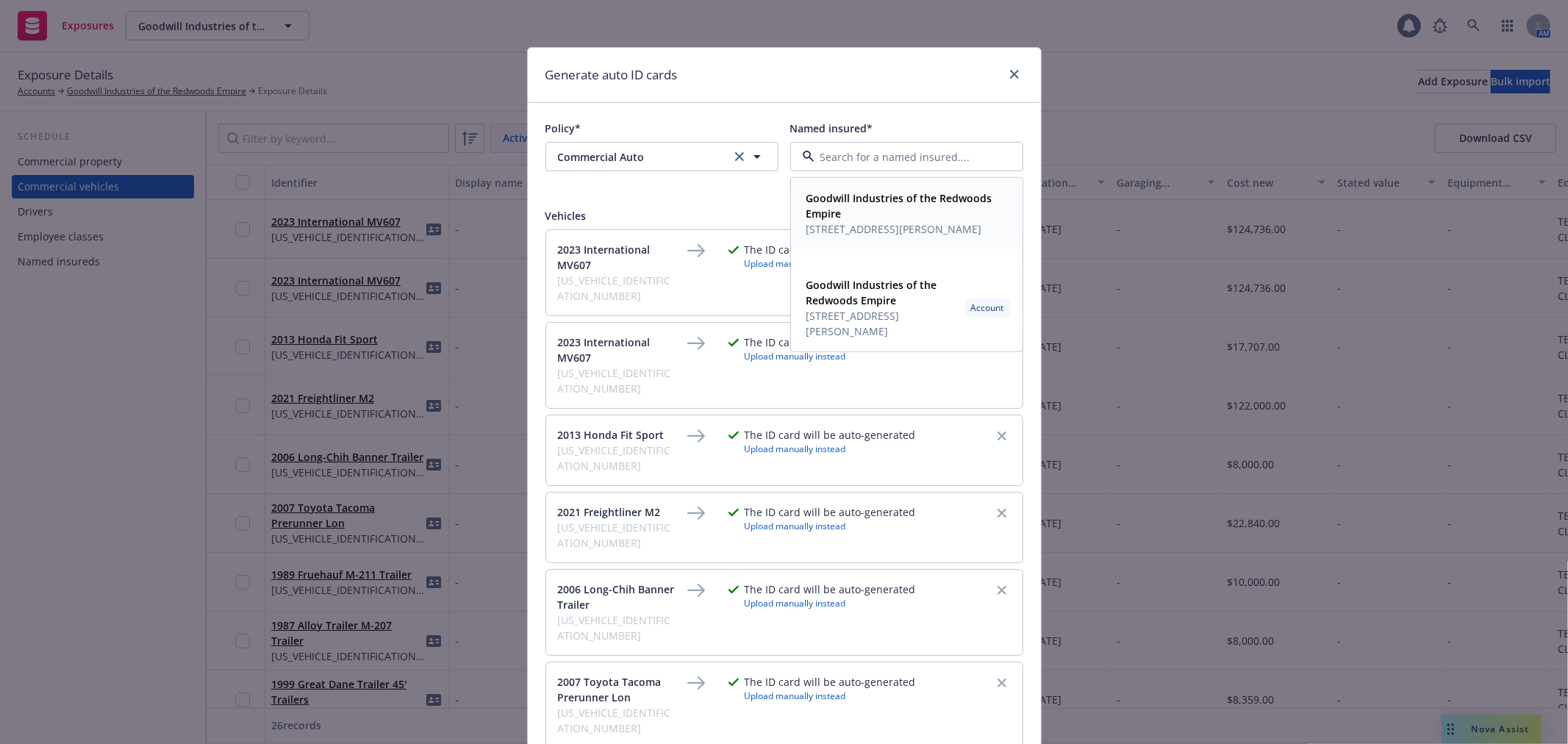
click at [860, 194] on strong "Goodwill Industries of the Redwoods Empire" at bounding box center [899, 206] width 186 height 29
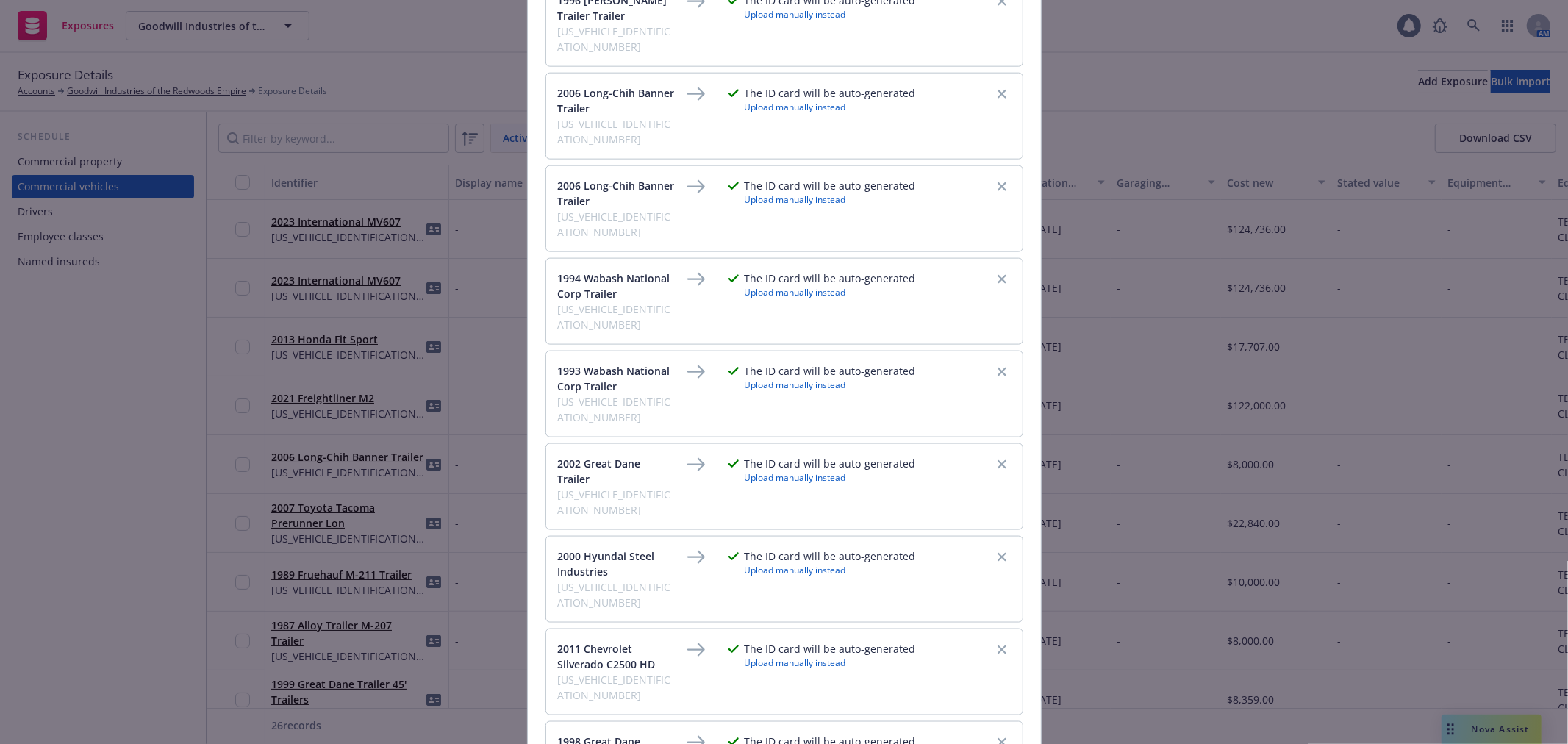
scroll to position [1616, 0]
